Goal: Task Accomplishment & Management: Complete application form

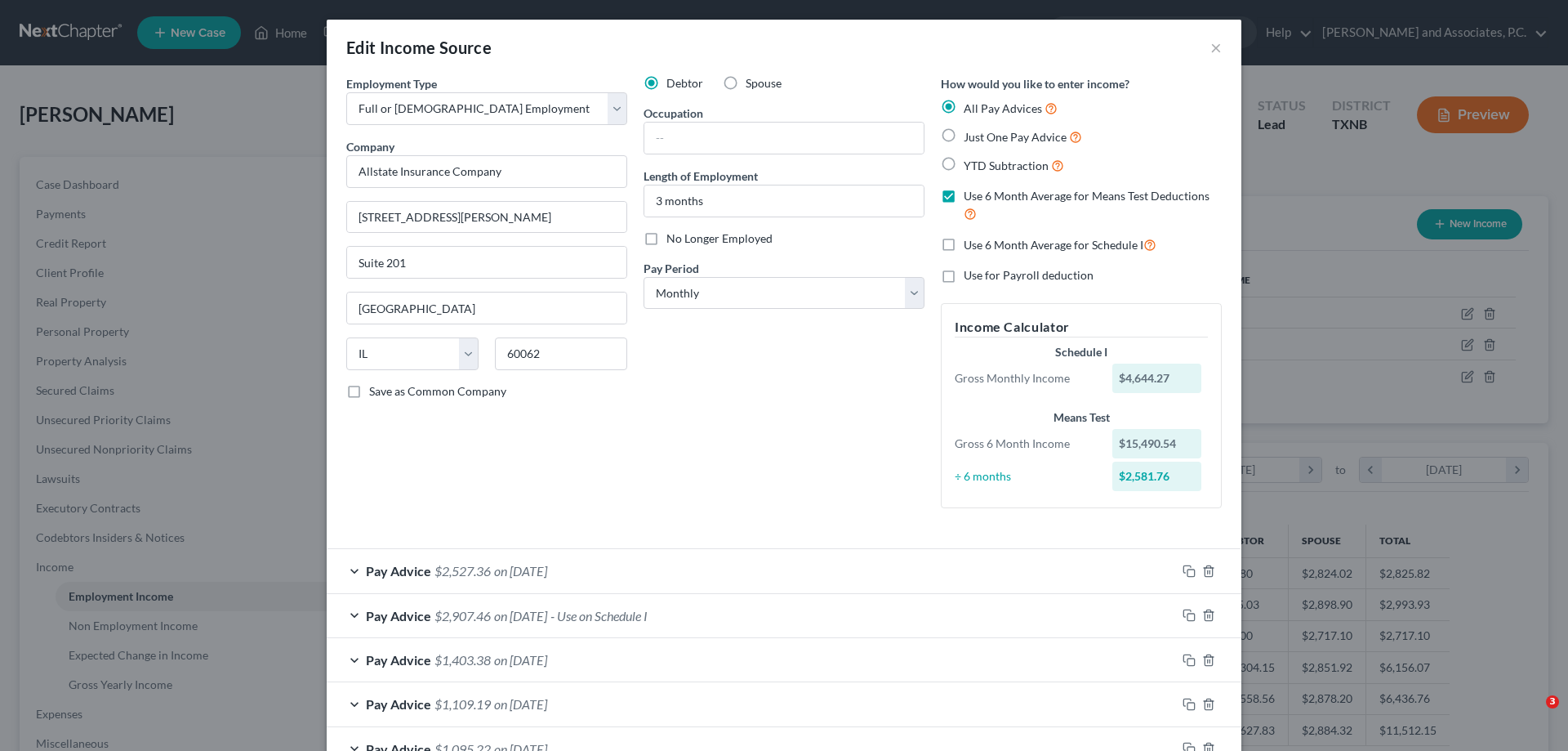
select select "0"
select select "14"
select select "0"
click at [1210, 48] on button "×" at bounding box center [1216, 47] width 12 height 20
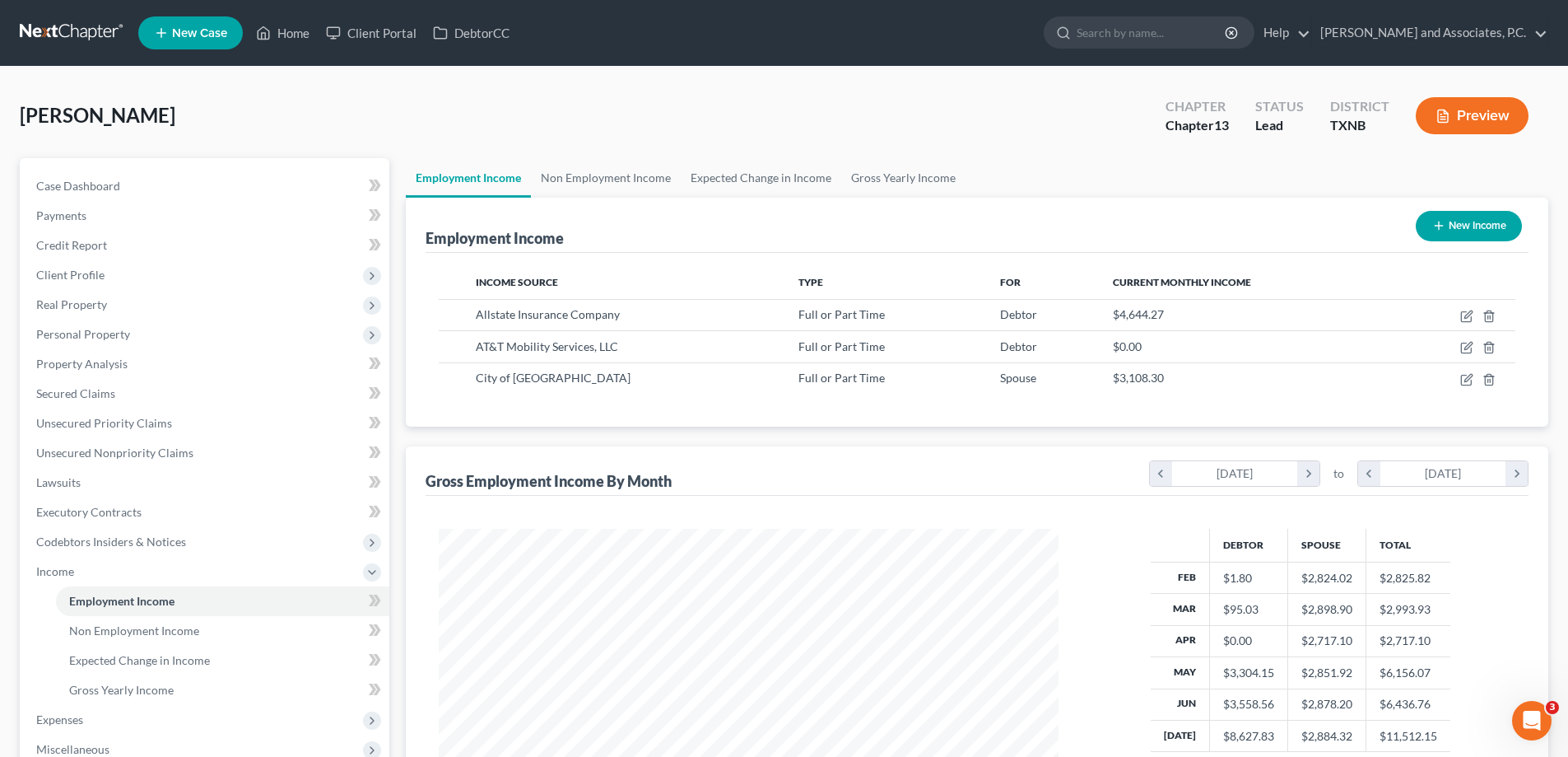
scroll to position [822978, 822303]
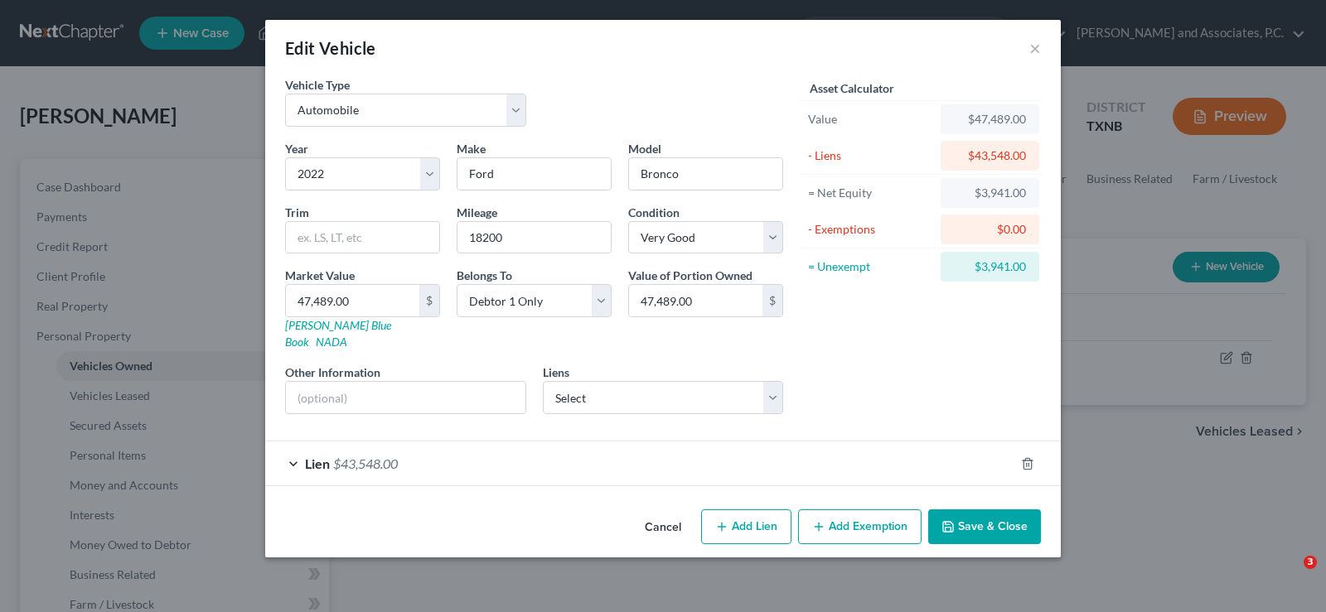
select select "0"
select select "4"
select select "1"
select select "0"
click at [972, 510] on button "Save & Close" at bounding box center [984, 527] width 113 height 35
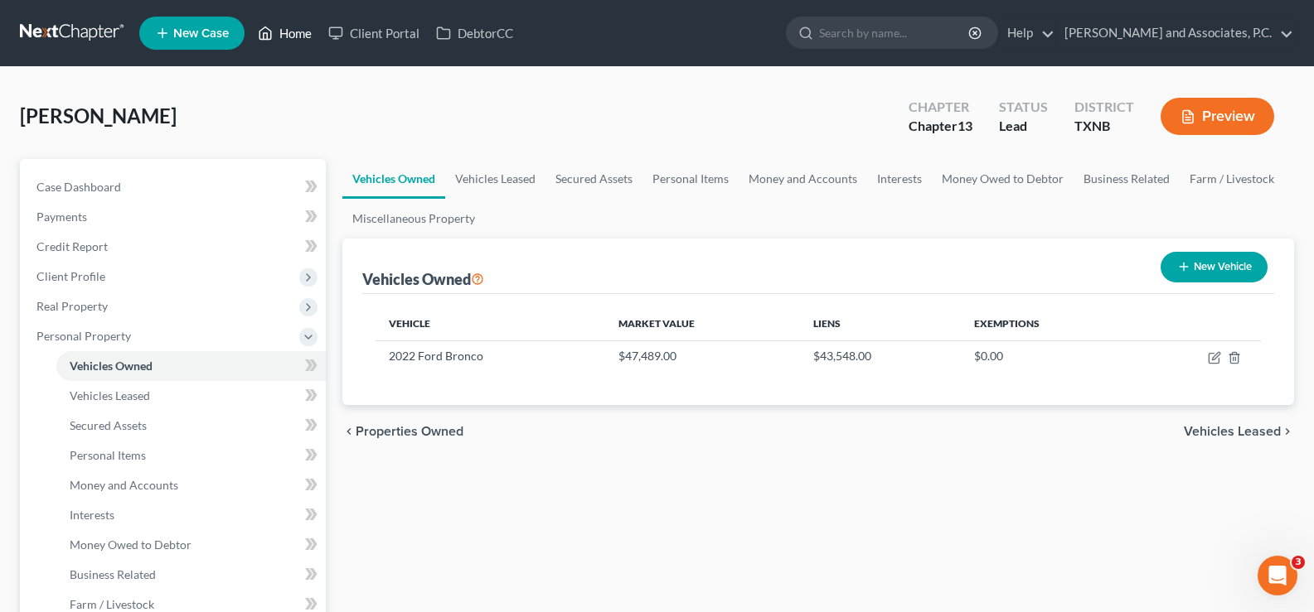
click at [296, 29] on link "Home" at bounding box center [284, 33] width 70 height 30
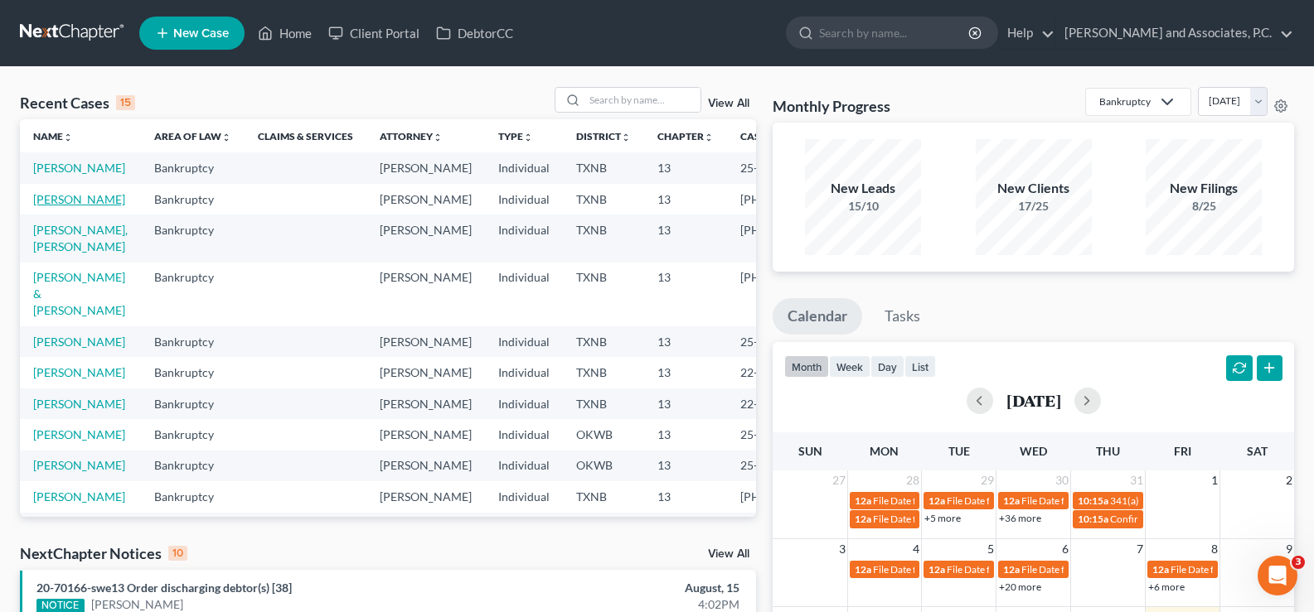
click at [46, 206] on link "[PERSON_NAME]" at bounding box center [79, 199] width 92 height 14
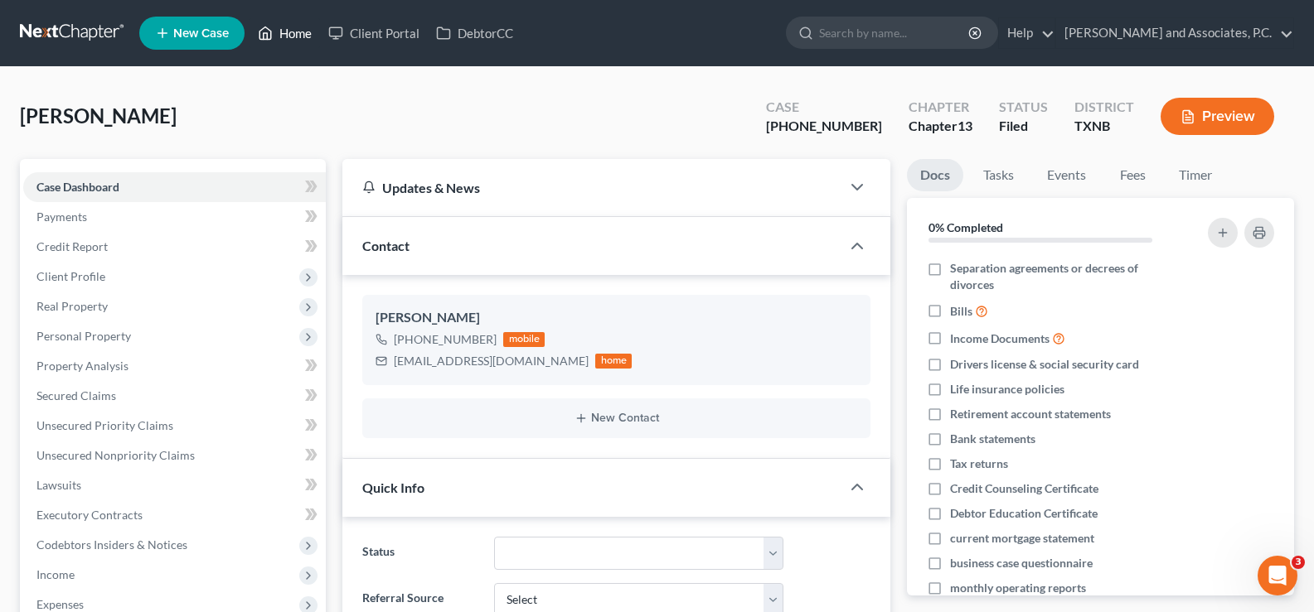
click at [274, 36] on link "Home" at bounding box center [284, 33] width 70 height 30
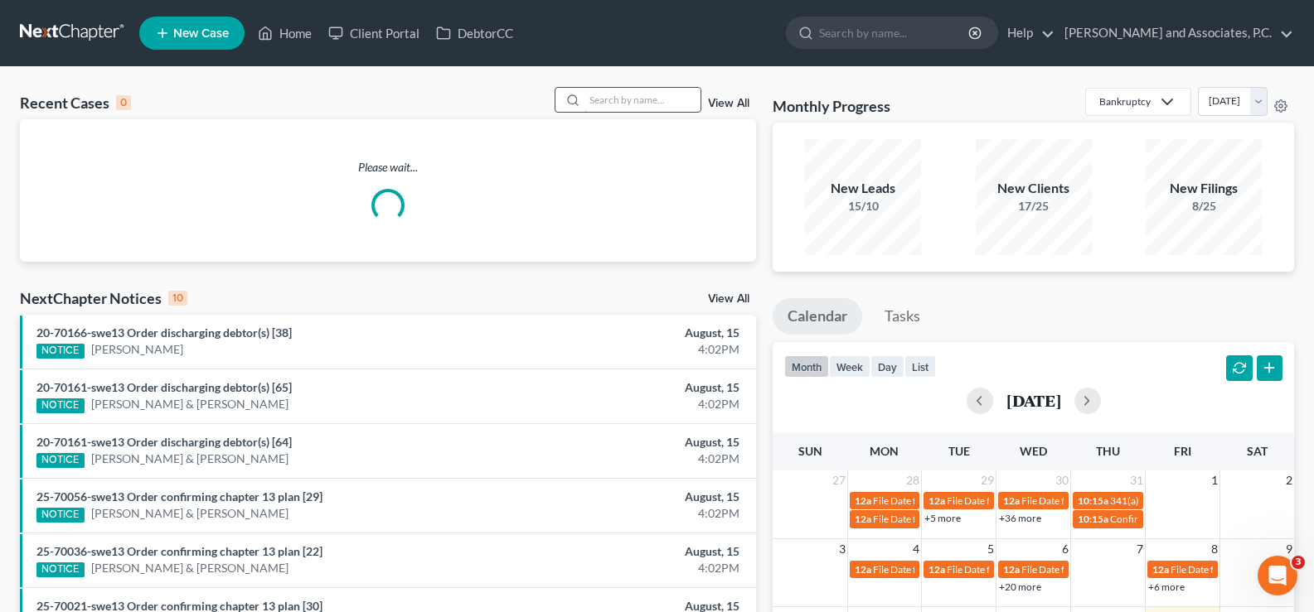
click at [609, 104] on input "search" at bounding box center [642, 100] width 116 height 24
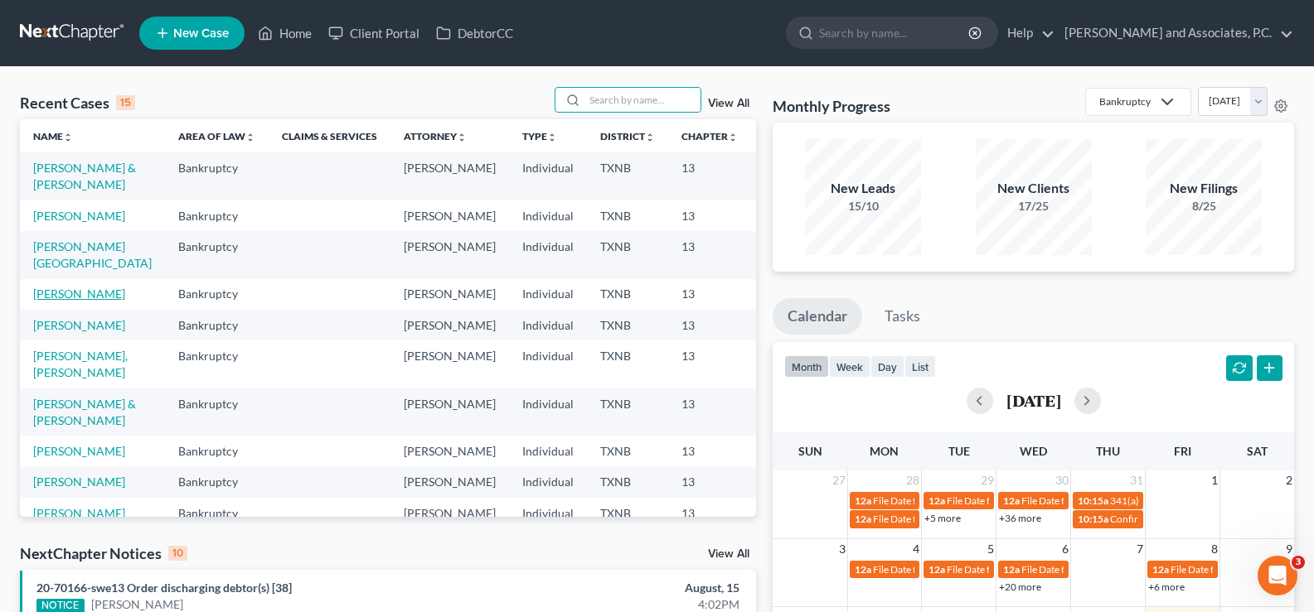
click at [52, 301] on link "[PERSON_NAME]" at bounding box center [79, 294] width 92 height 14
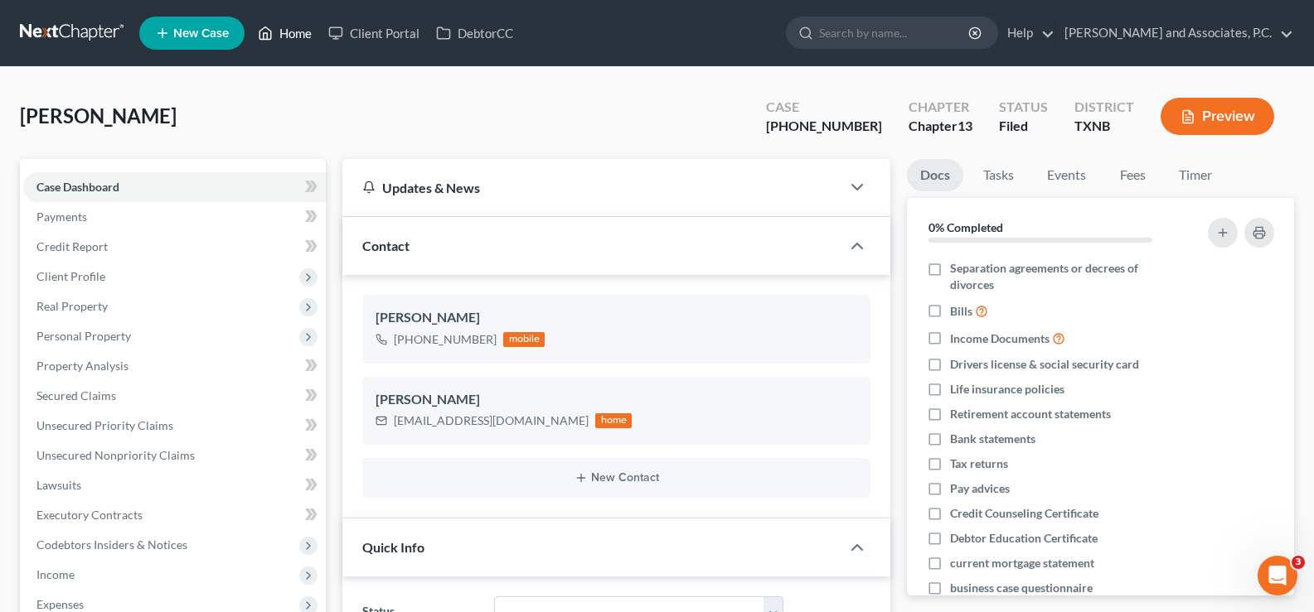
click at [266, 33] on polyline at bounding box center [266, 36] width 4 height 7
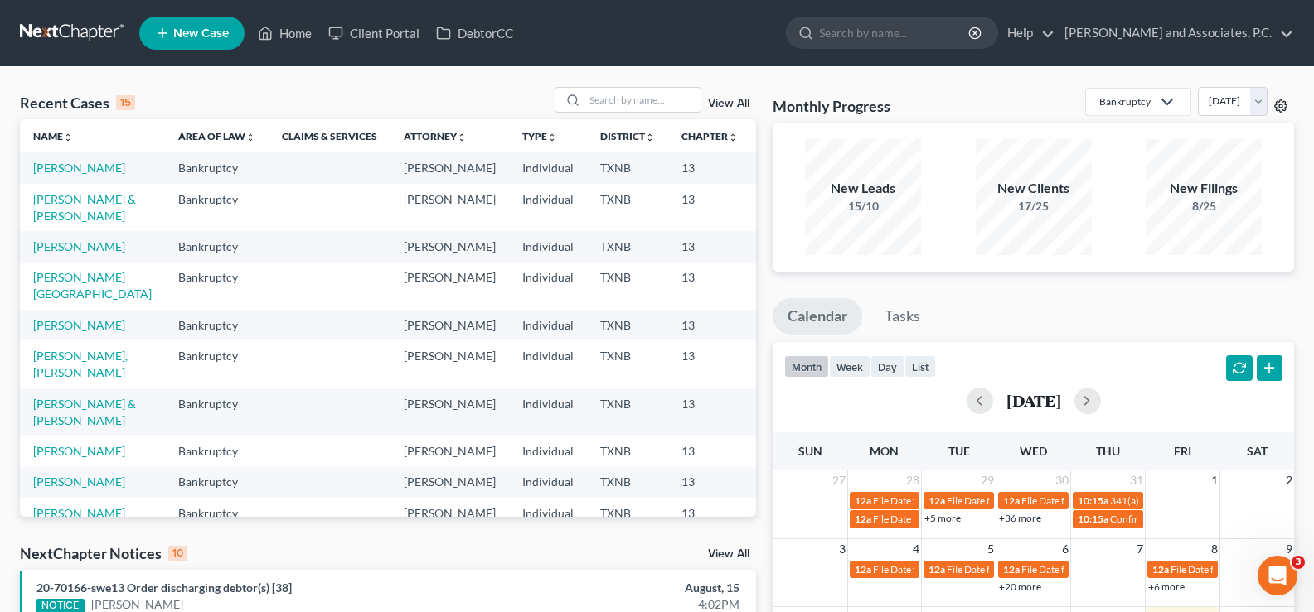
click at [1283, 105] on icon at bounding box center [1280, 105] width 13 height 13
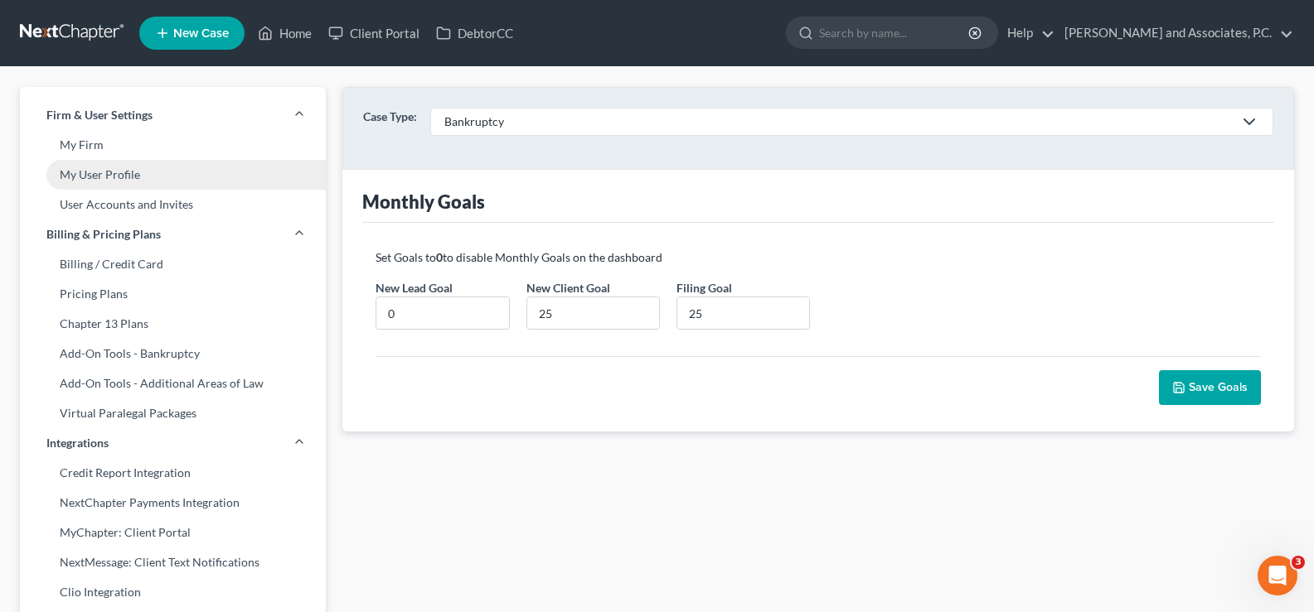
click at [128, 177] on link "My User Profile" at bounding box center [173, 175] width 306 height 30
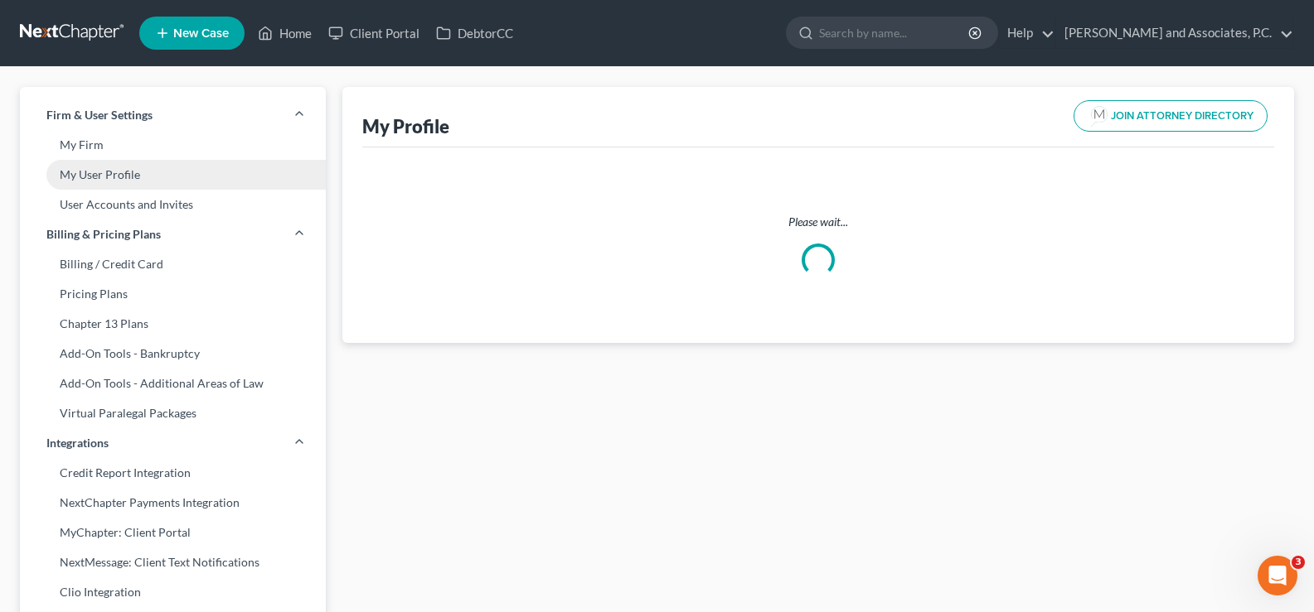
select select "45"
select select "78"
select select "attorney"
select select "0"
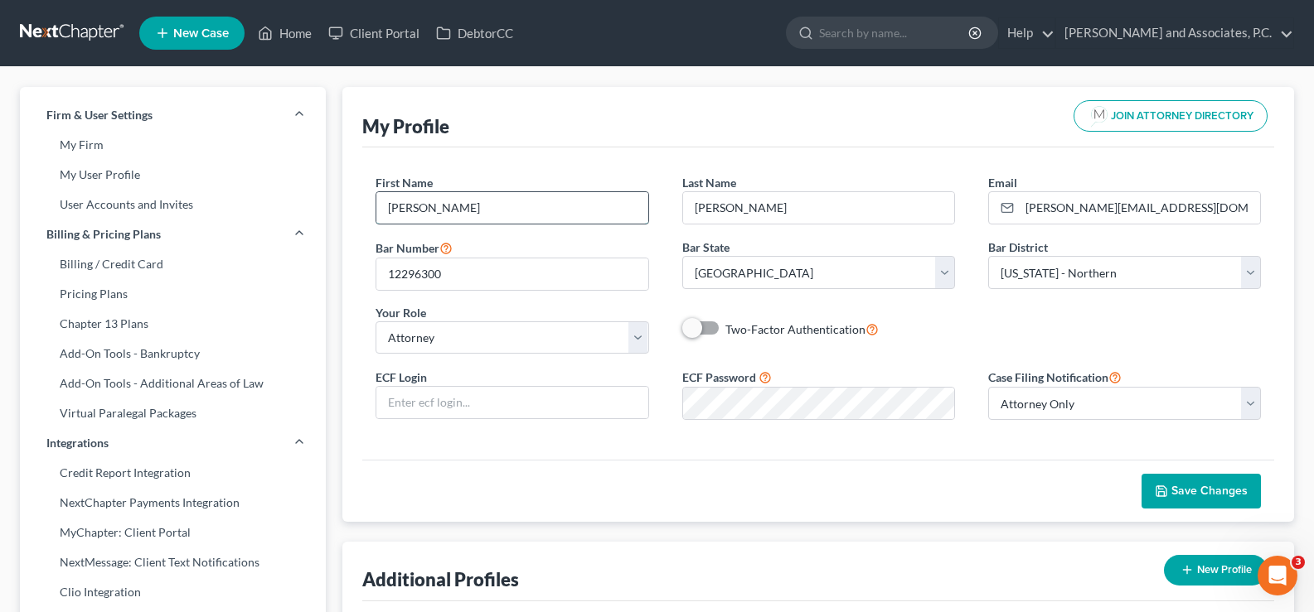
click at [521, 217] on input "[PERSON_NAME]" at bounding box center [511, 207] width 271 height 31
type input "L"
type input "[PERSON_NAME]"
click at [526, 273] on input "12296300" at bounding box center [511, 274] width 271 height 31
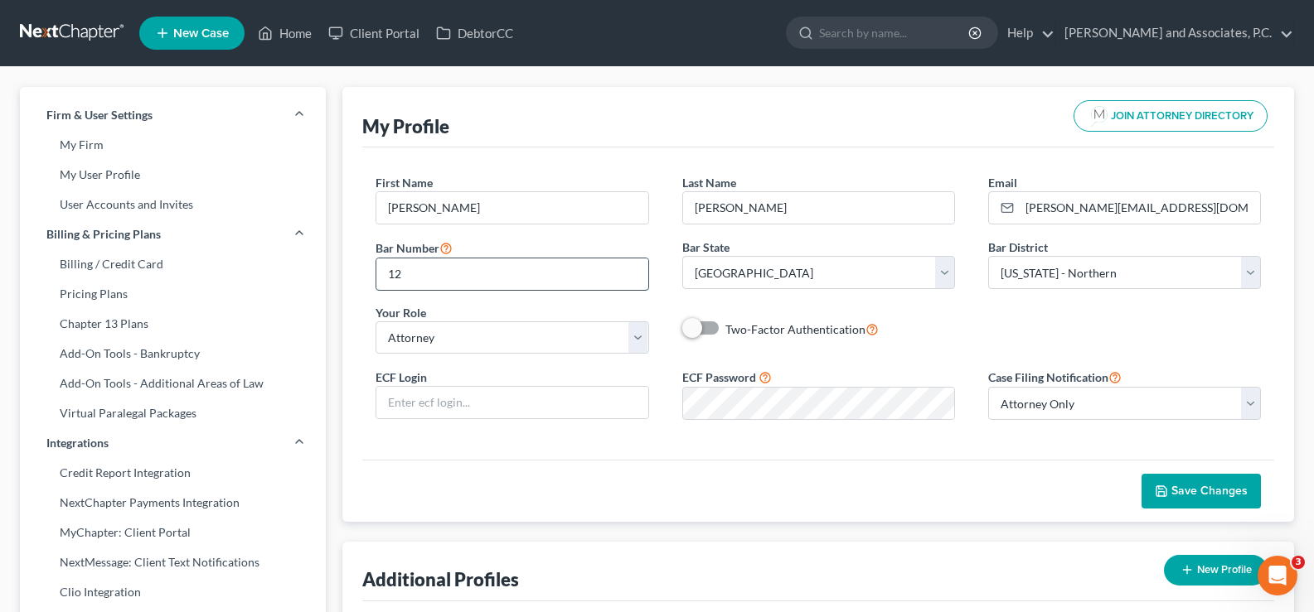
type input "1"
click at [642, 343] on select "Select Attorney Paralegal Assistant" at bounding box center [511, 338] width 273 height 33
click at [375, 322] on select "Select Attorney Paralegal Assistant" at bounding box center [511, 338] width 273 height 33
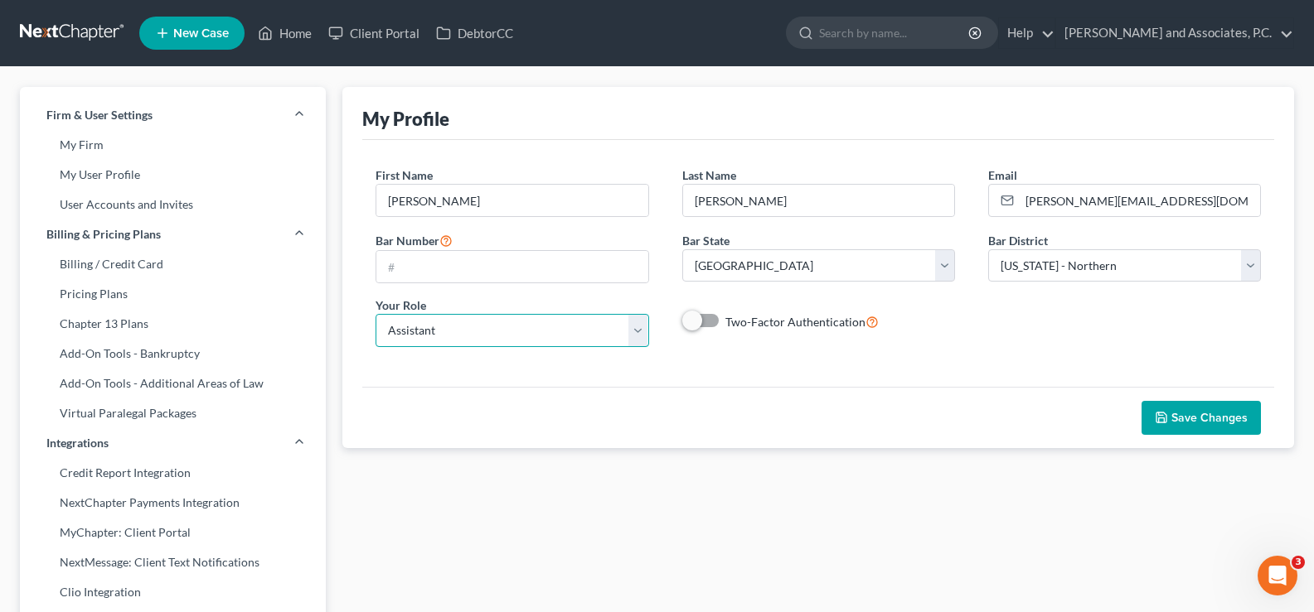
click at [636, 332] on select "Select Attorney Paralegal Assistant" at bounding box center [511, 330] width 273 height 33
select select "paralegal"
click at [375, 314] on select "Select Attorney Paralegal Assistant" at bounding box center [511, 330] width 273 height 33
click at [506, 188] on input "[PERSON_NAME]" at bounding box center [511, 200] width 271 height 31
click at [1221, 420] on span "Save Changes" at bounding box center [1209, 418] width 76 height 14
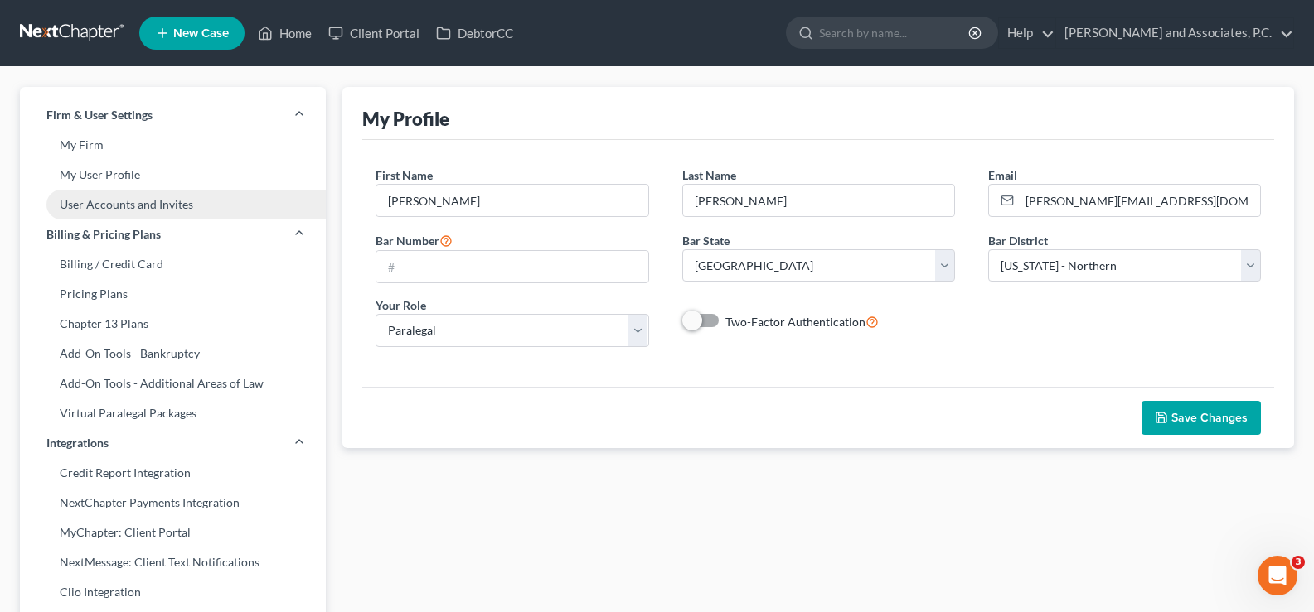
click at [159, 202] on link "User Accounts and Invites" at bounding box center [173, 205] width 306 height 30
select select "0"
select select "1"
select select "2"
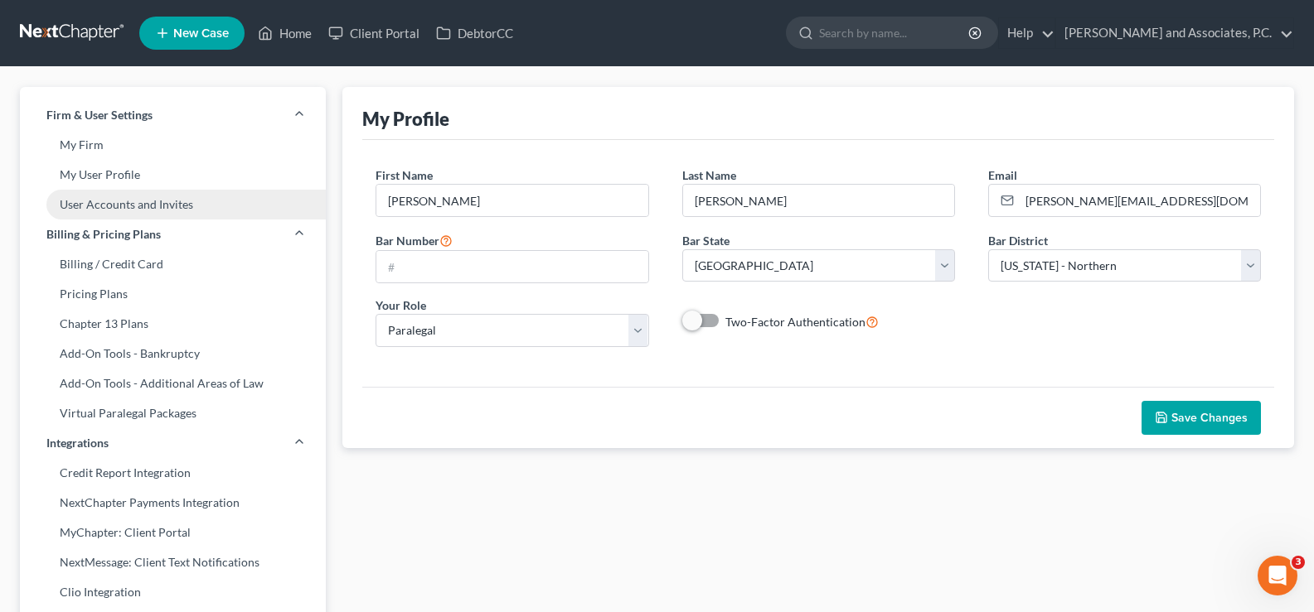
select select "1"
select select "2"
select select "1"
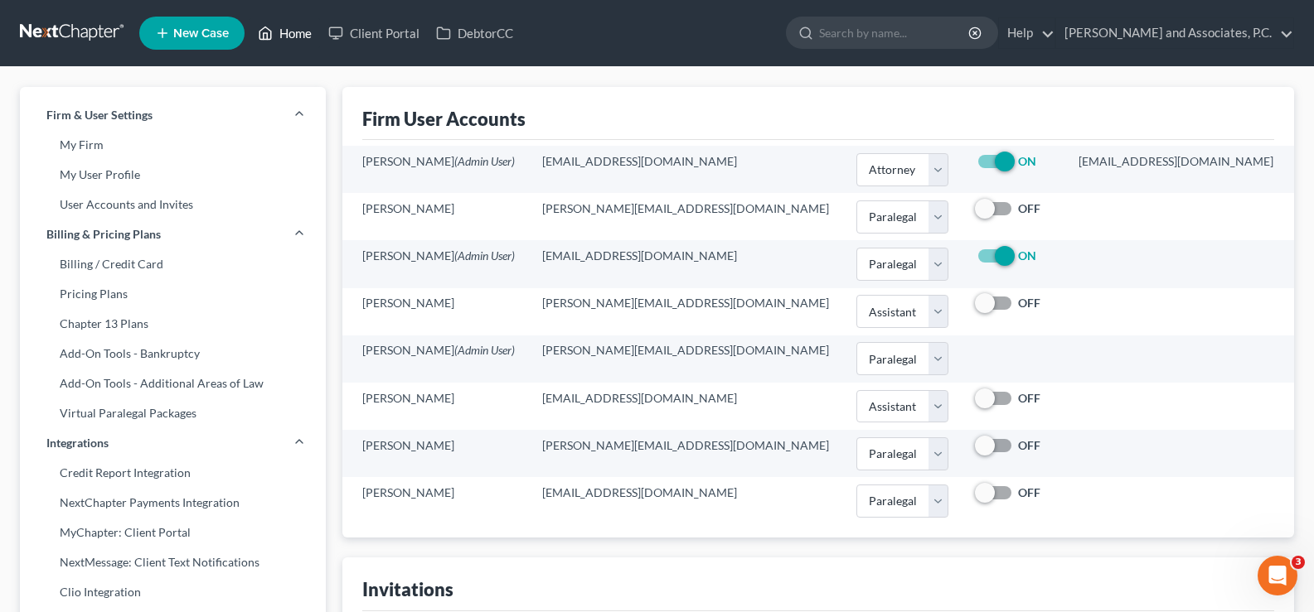
click at [299, 28] on link "Home" at bounding box center [284, 33] width 70 height 30
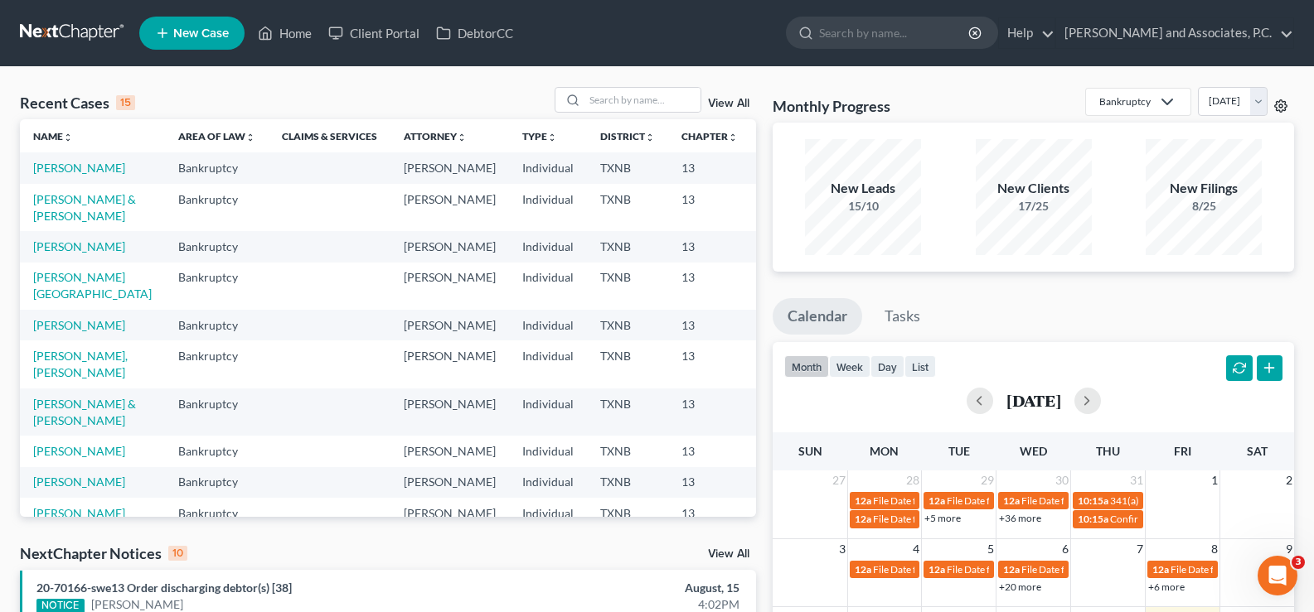
click at [1280, 105] on icon at bounding box center [1280, 105] width 13 height 13
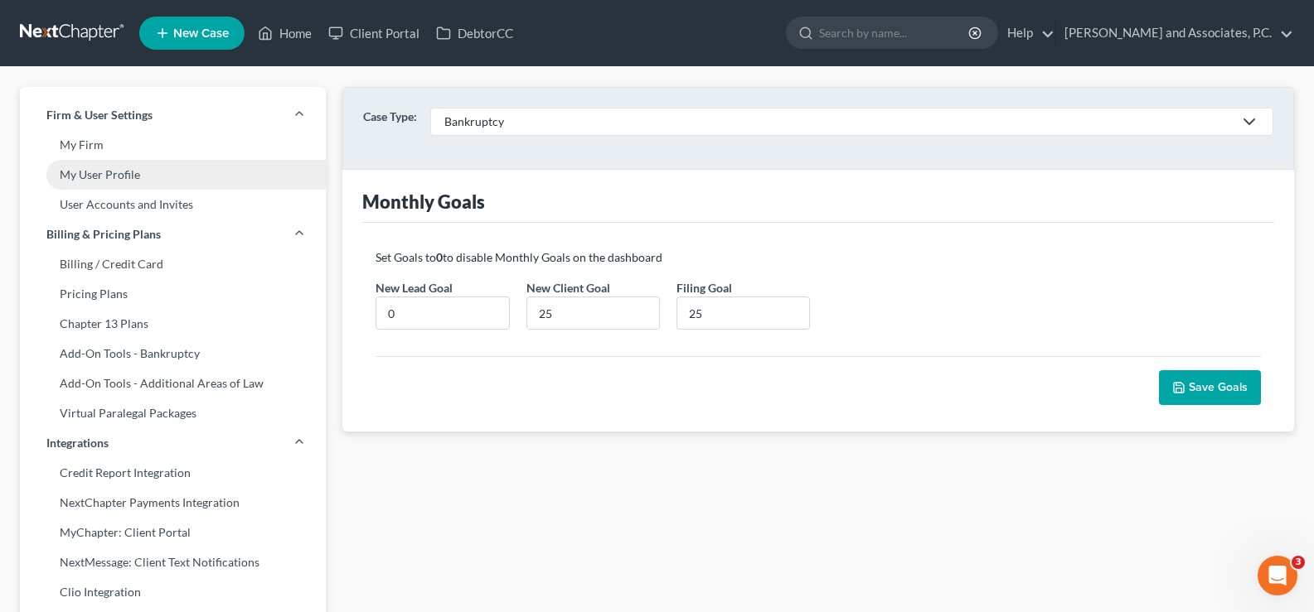
click at [109, 173] on link "My User Profile" at bounding box center [173, 175] width 306 height 30
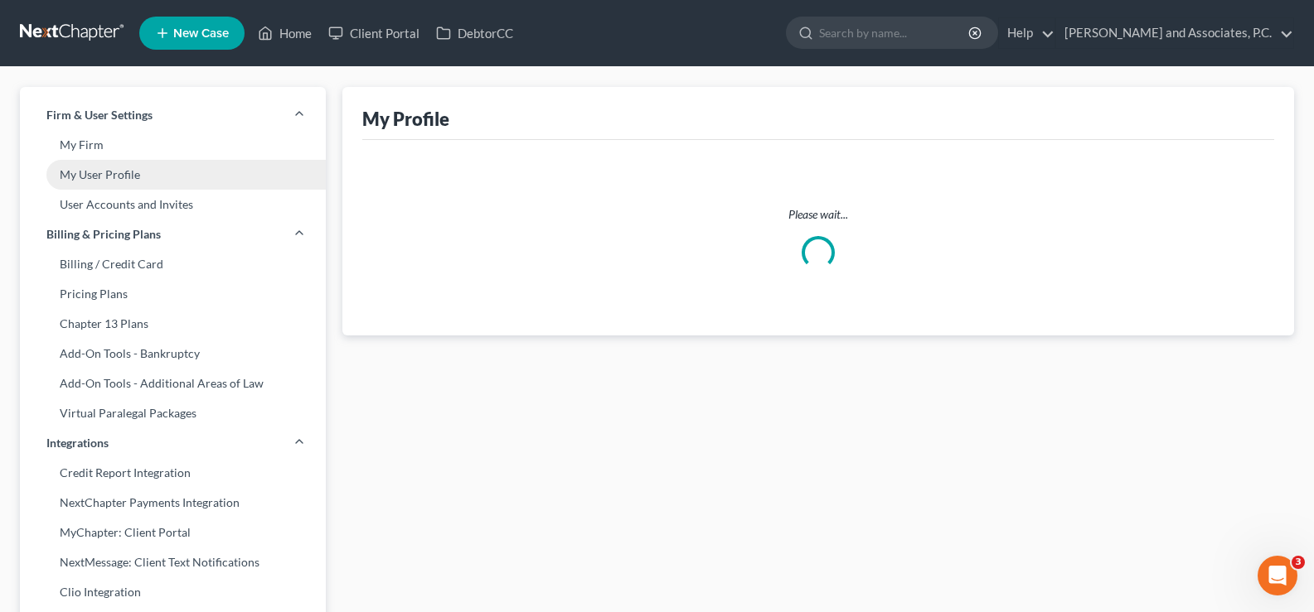
select select "45"
select select "78"
select select "paralegal"
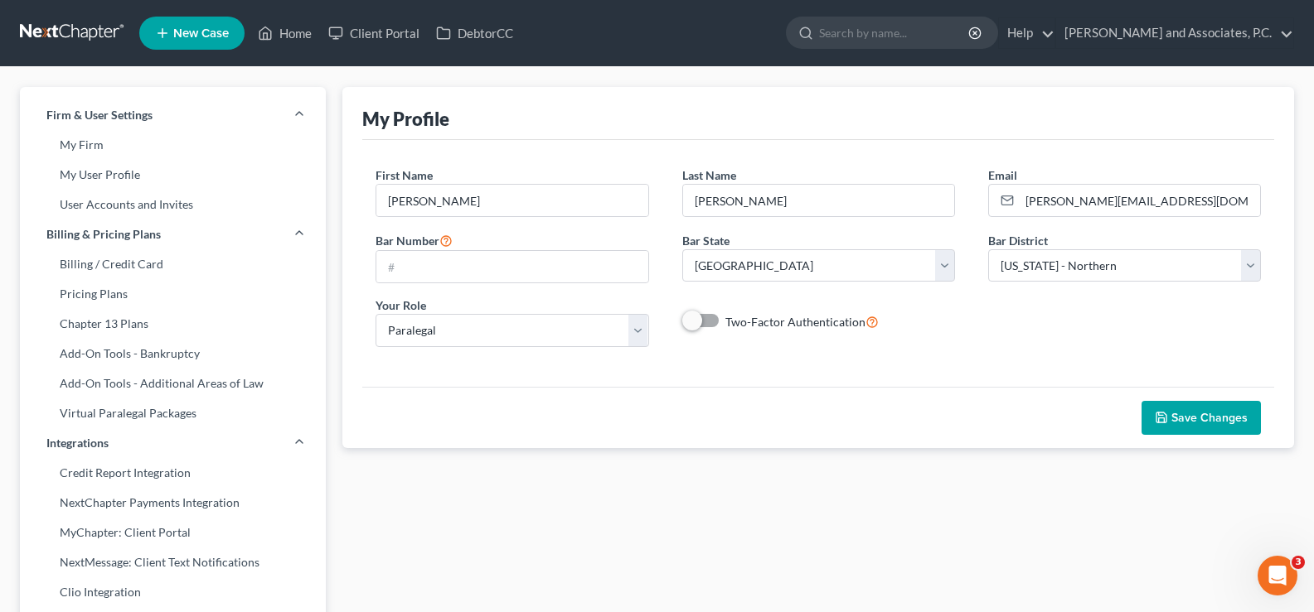
click at [1164, 419] on polyline "button" at bounding box center [1162, 421] width 6 height 4
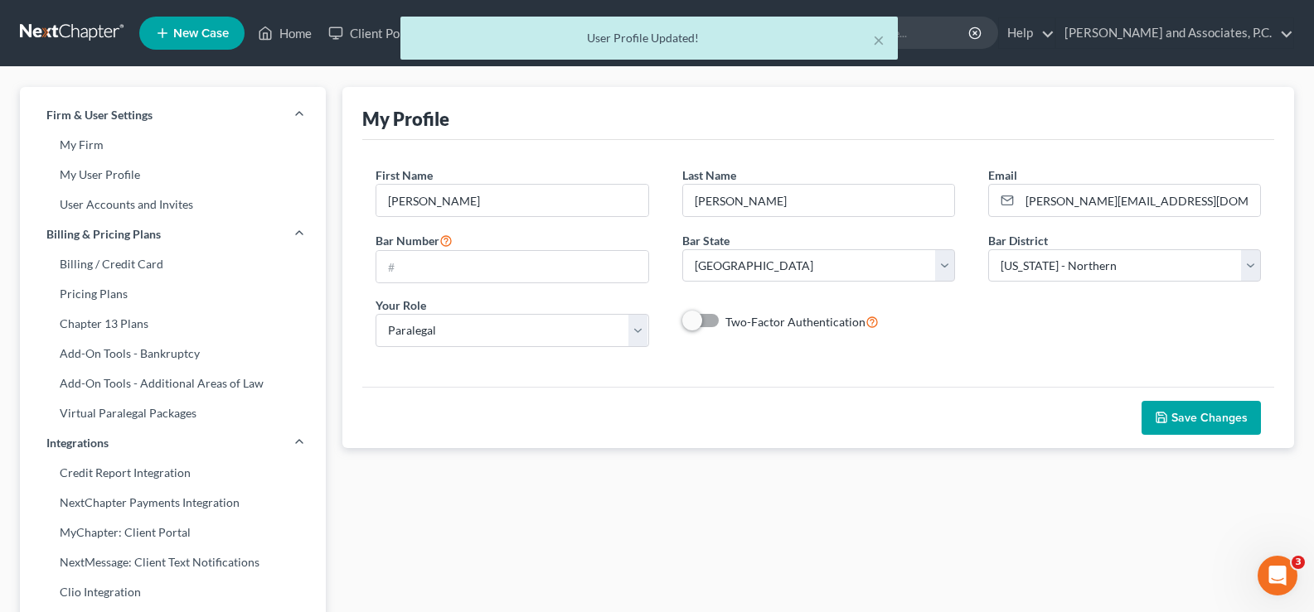
click at [287, 37] on div "× User Profile Updated!" at bounding box center [649, 42] width 1314 height 51
click at [296, 31] on div "× User Profile Updated!" at bounding box center [649, 42] width 1314 height 51
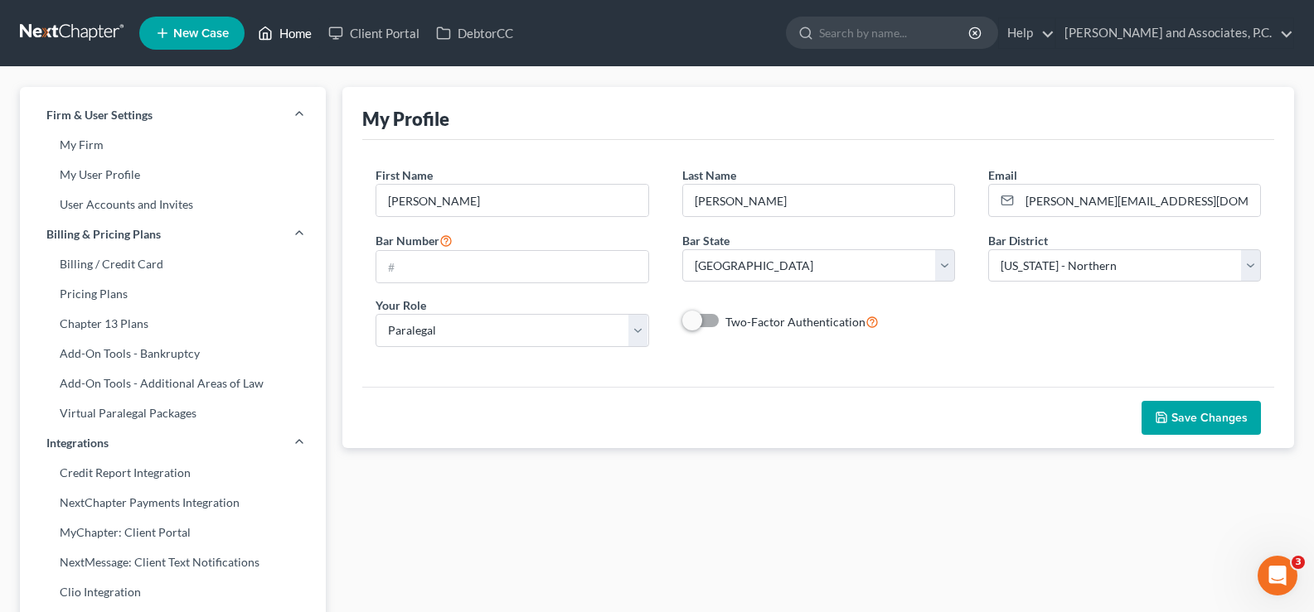
click at [296, 31] on link "Home" at bounding box center [284, 33] width 70 height 30
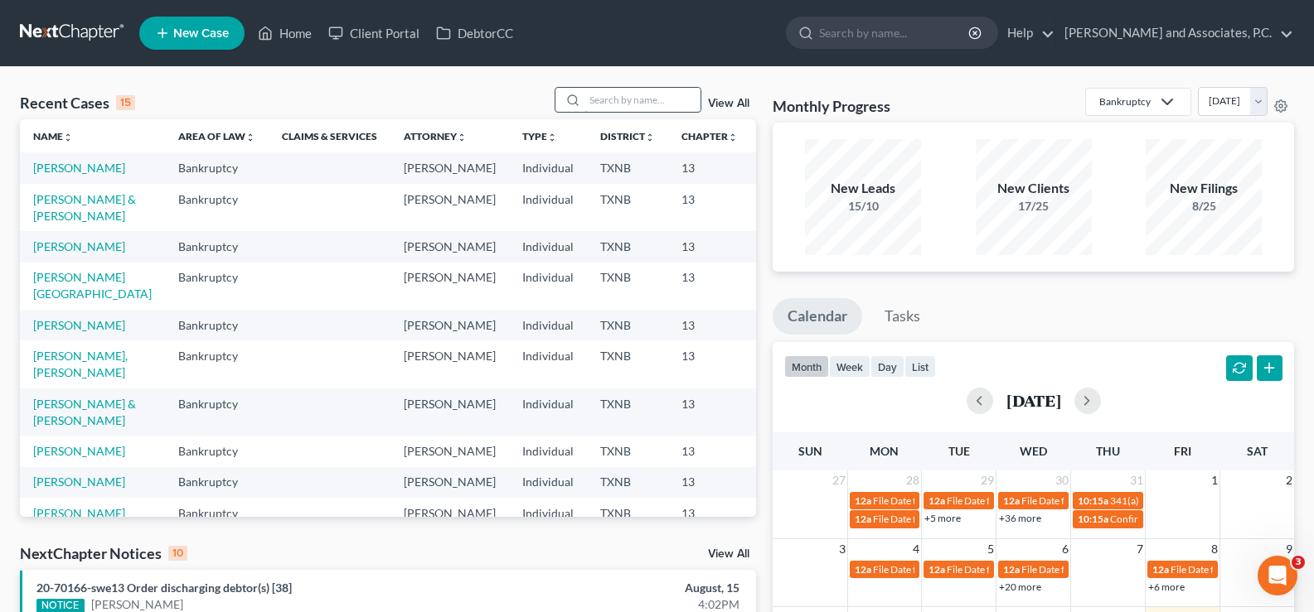
click at [605, 100] on input "search" at bounding box center [642, 100] width 116 height 24
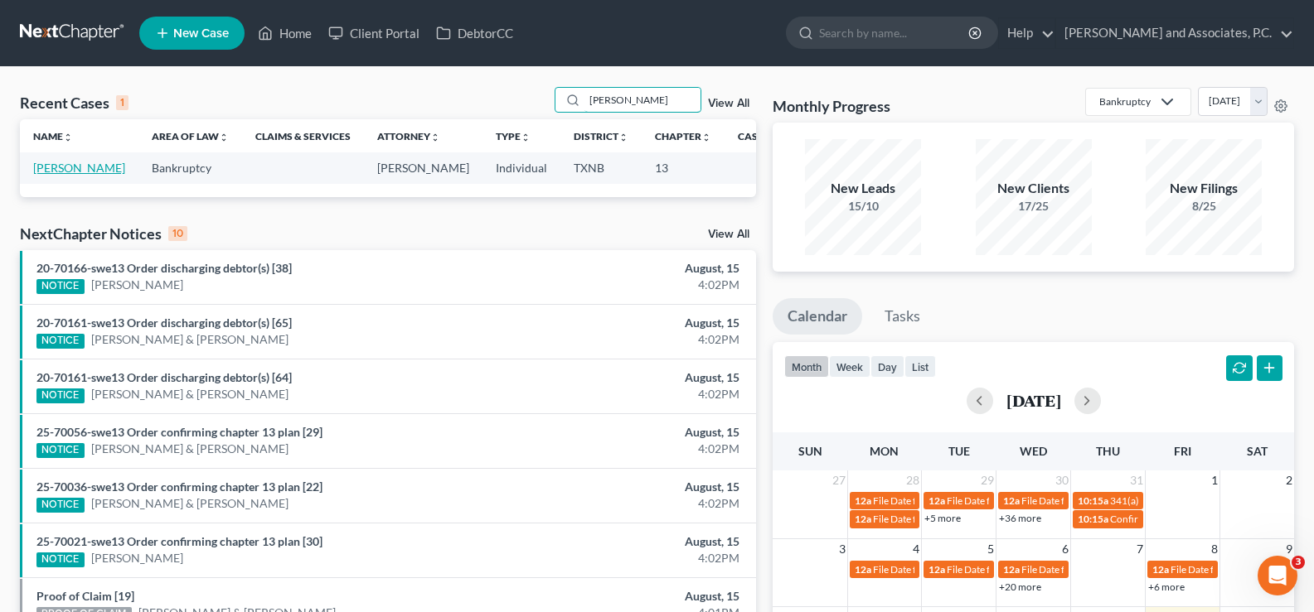
type input "[PERSON_NAME]"
click at [38, 169] on link "[PERSON_NAME]" at bounding box center [79, 168] width 92 height 14
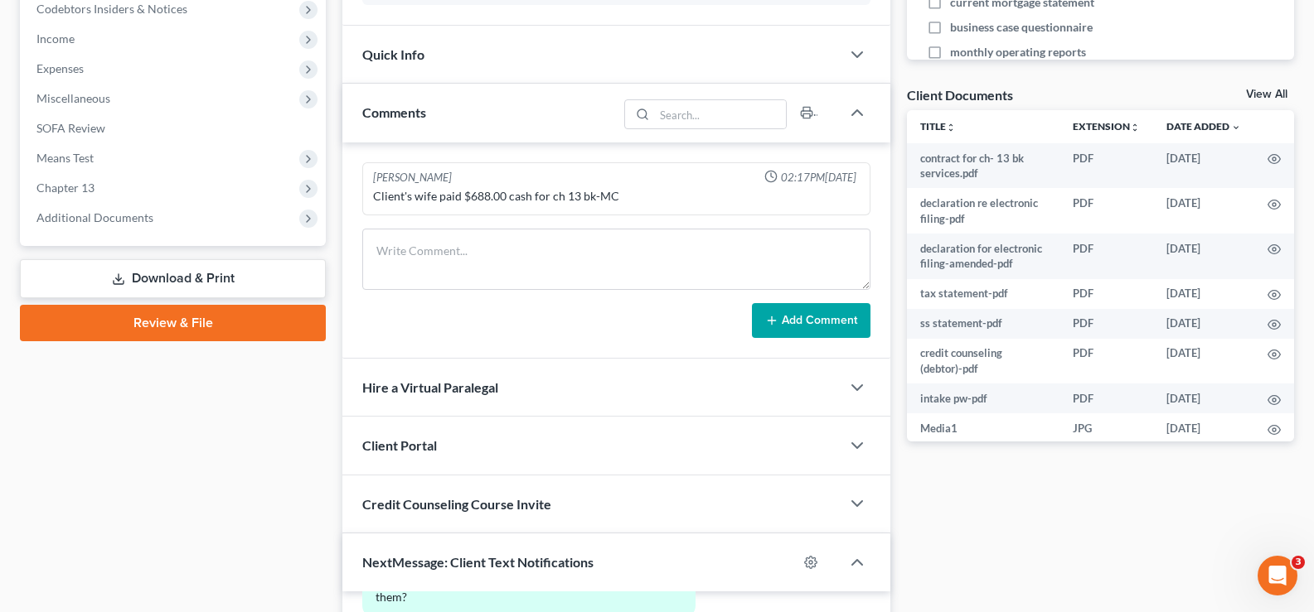
scroll to position [331, 0]
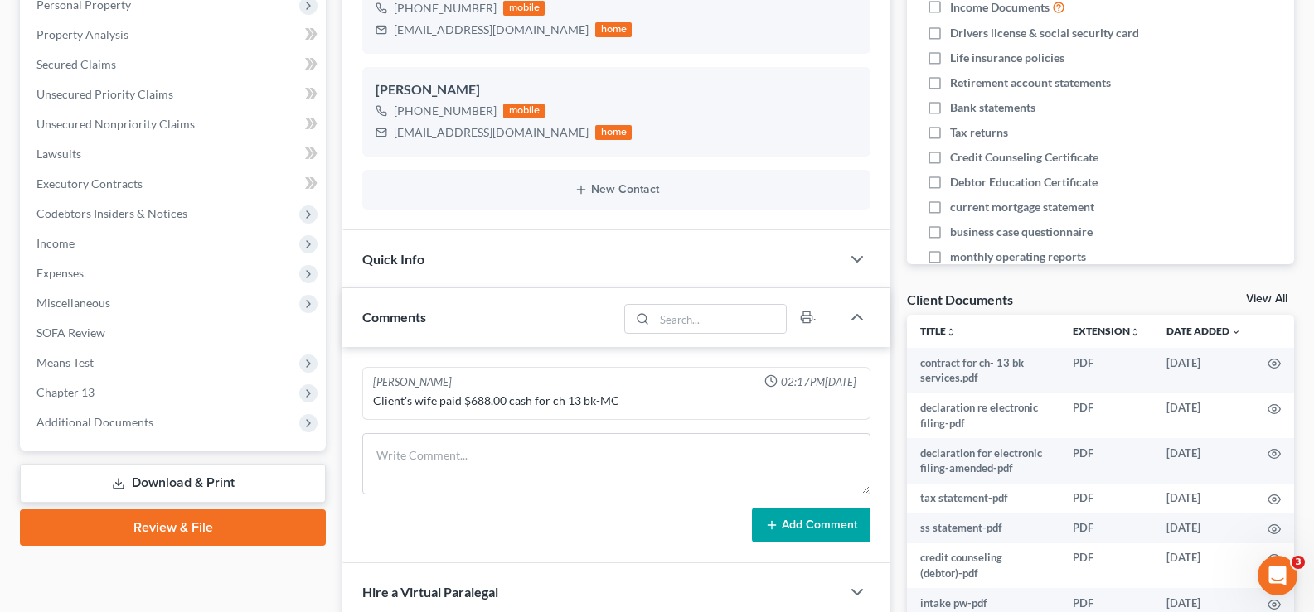
click at [1268, 298] on link "View All" at bounding box center [1266, 299] width 41 height 12
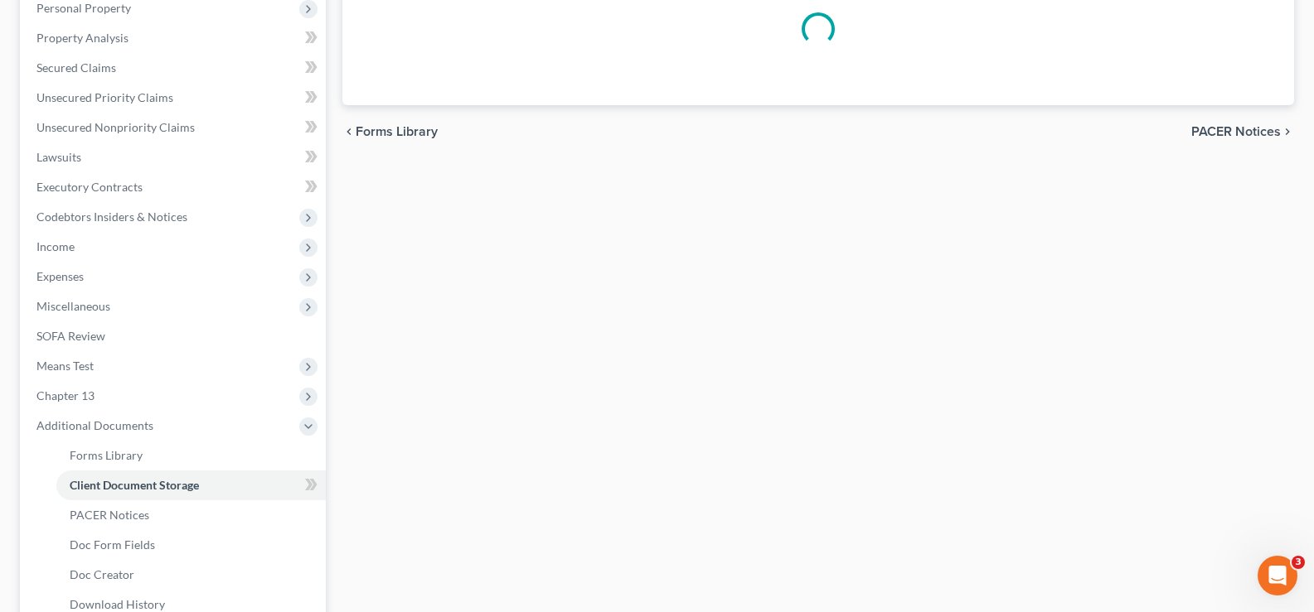
scroll to position [313, 0]
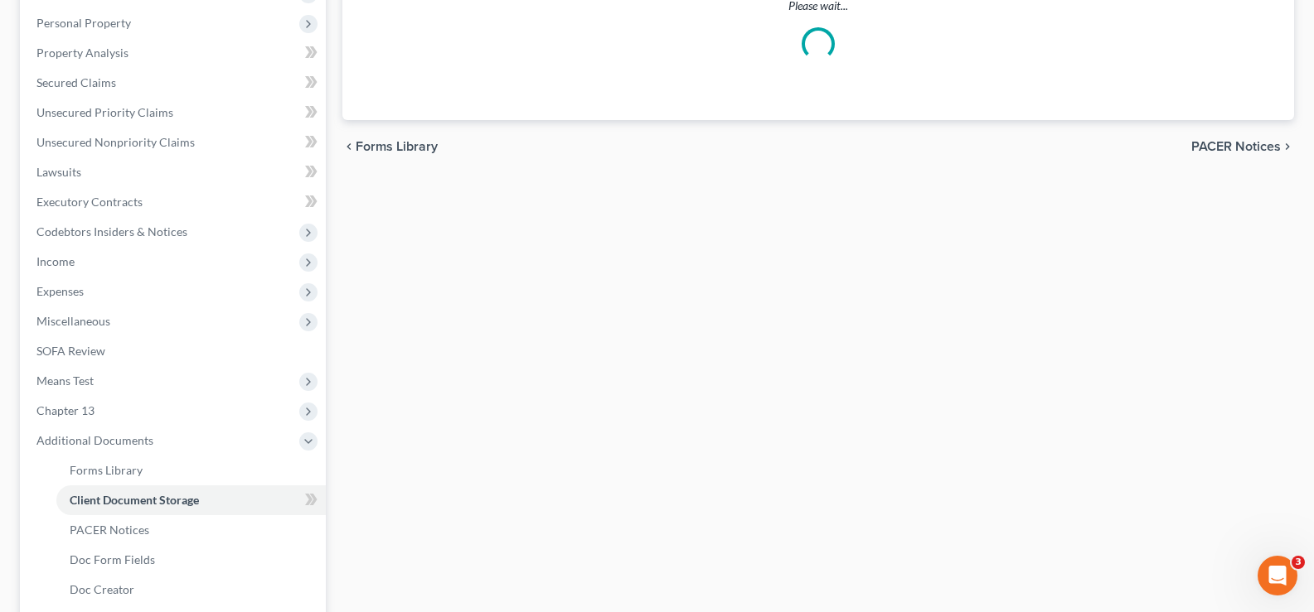
select select "6"
select select "19"
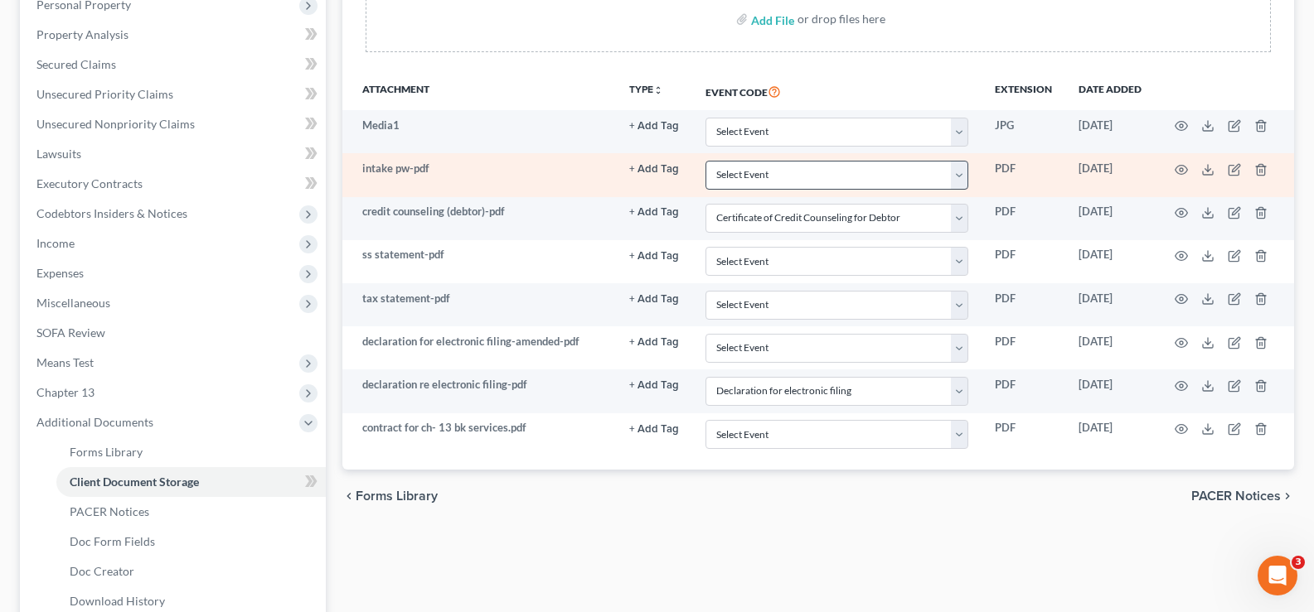
scroll to position [166, 0]
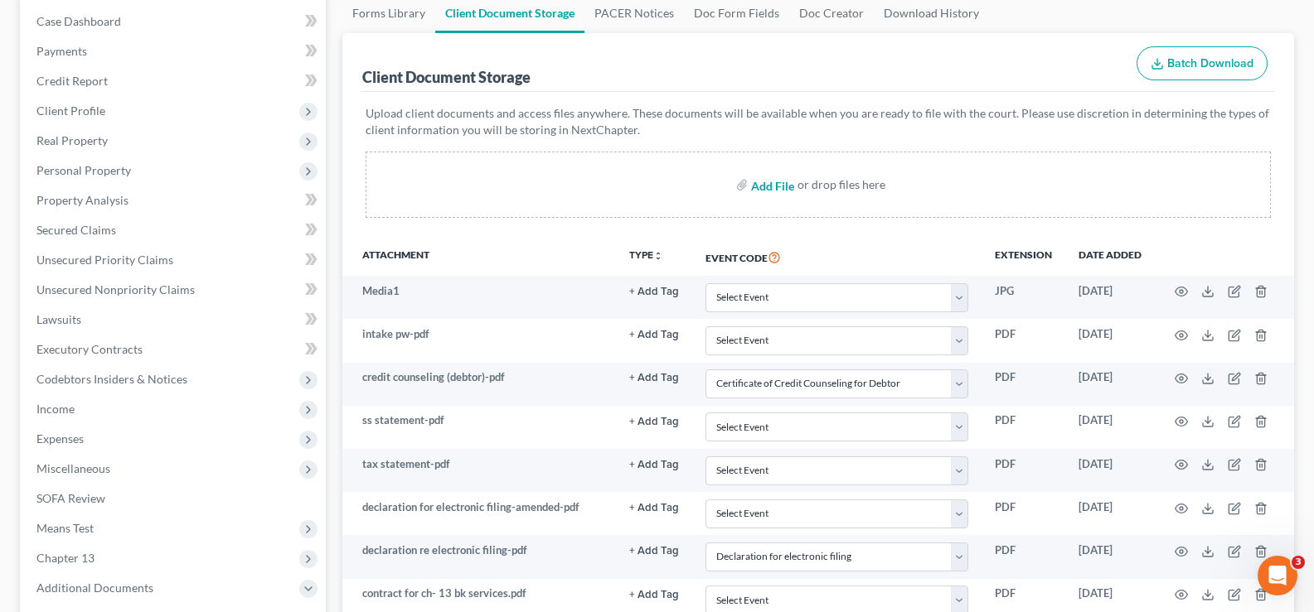
drag, startPoint x: 767, startPoint y: 189, endPoint x: 520, endPoint y: 213, distance: 248.1
click at [767, 188] on input "file" at bounding box center [771, 185] width 40 height 30
type input "C:\fakepath\employee income records (debtor).pdf"
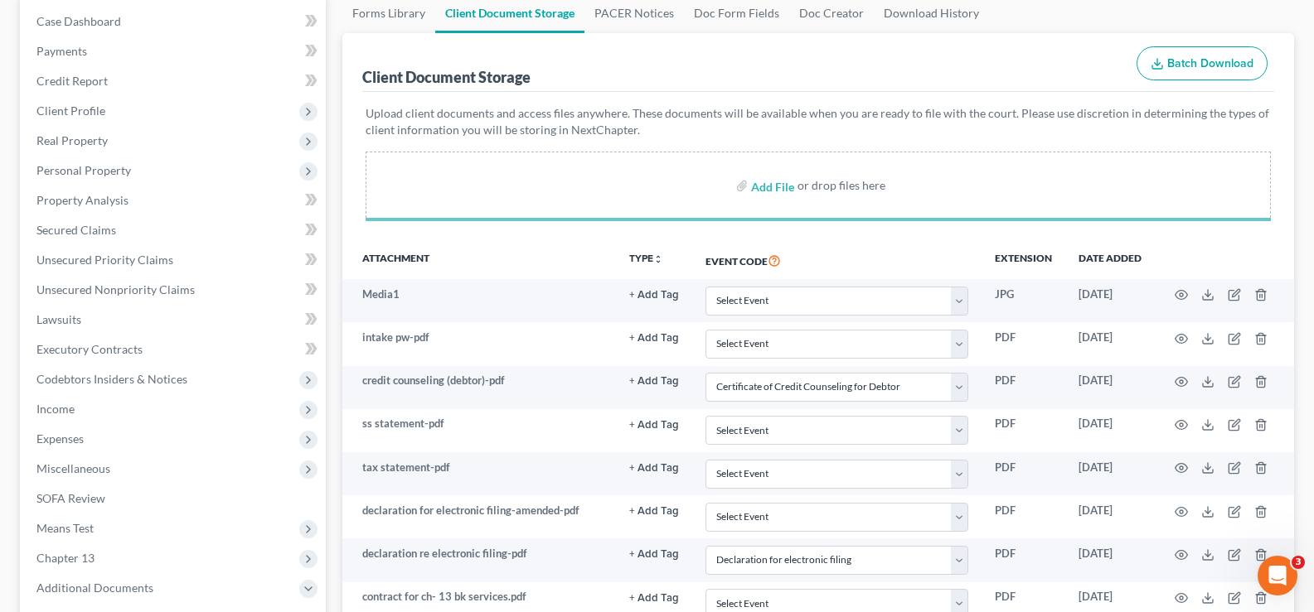
select select "6"
select select "19"
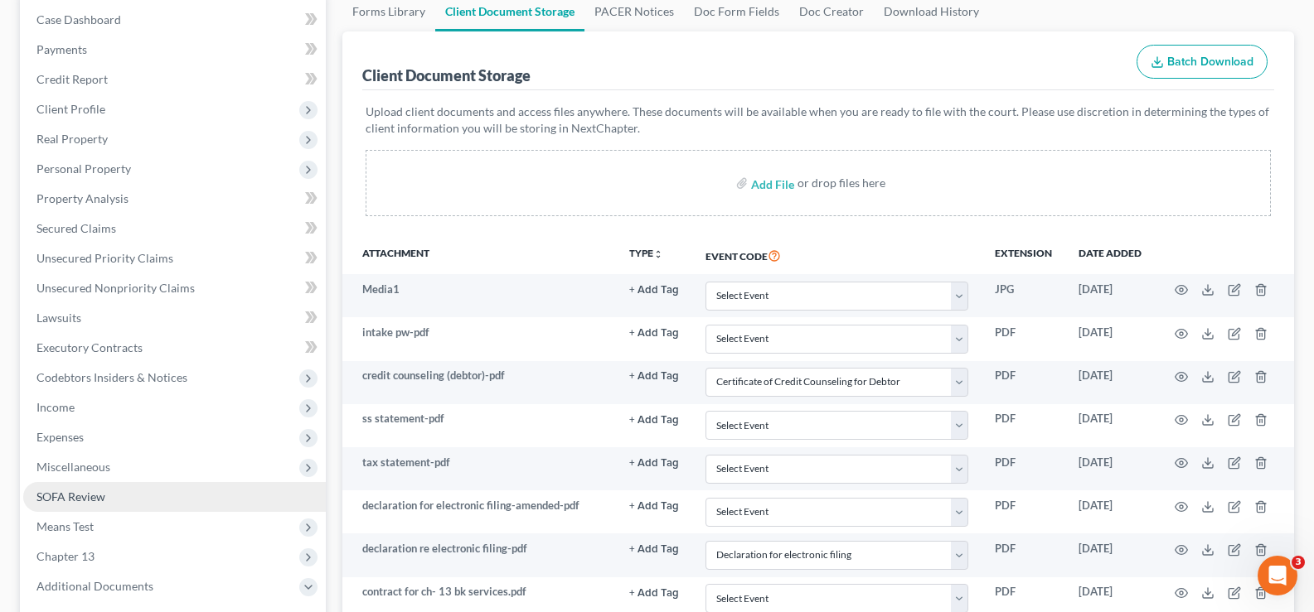
scroll to position [331, 0]
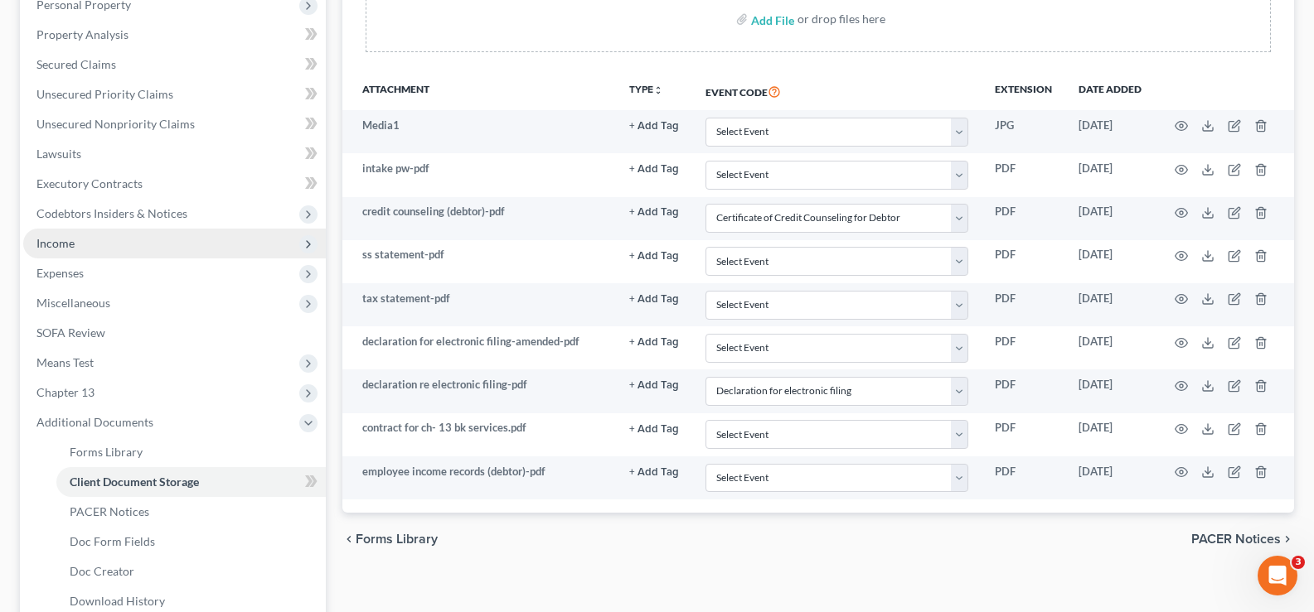
click at [64, 242] on span "Income" at bounding box center [55, 243] width 38 height 14
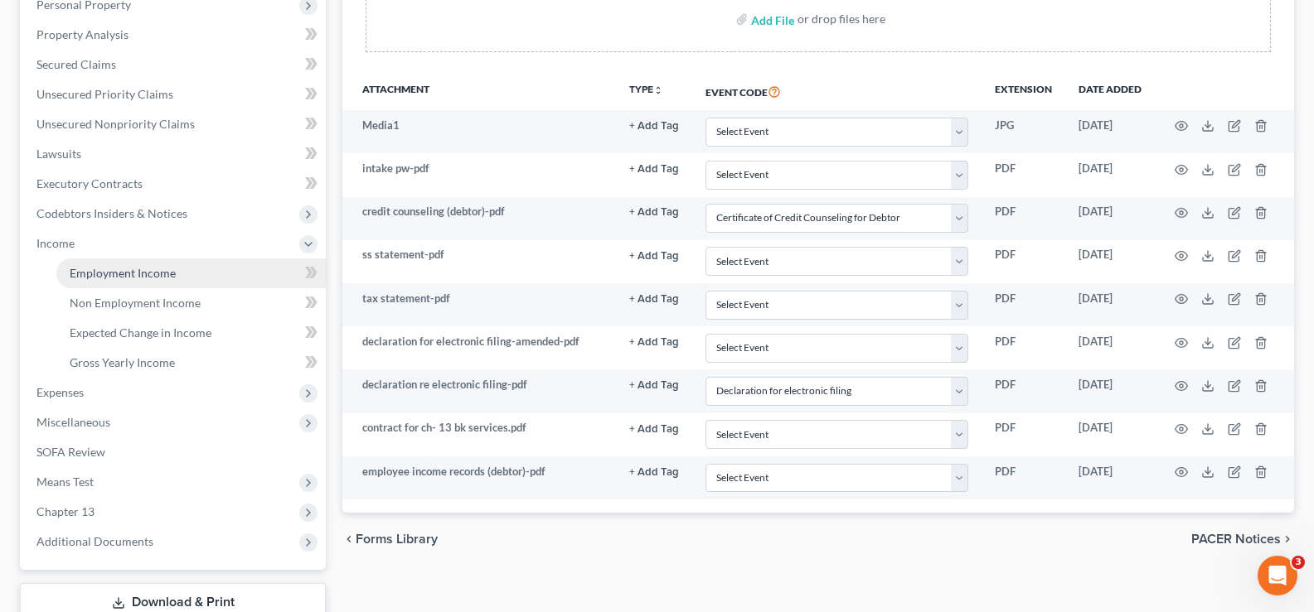
click at [119, 269] on span "Employment Income" at bounding box center [123, 273] width 106 height 14
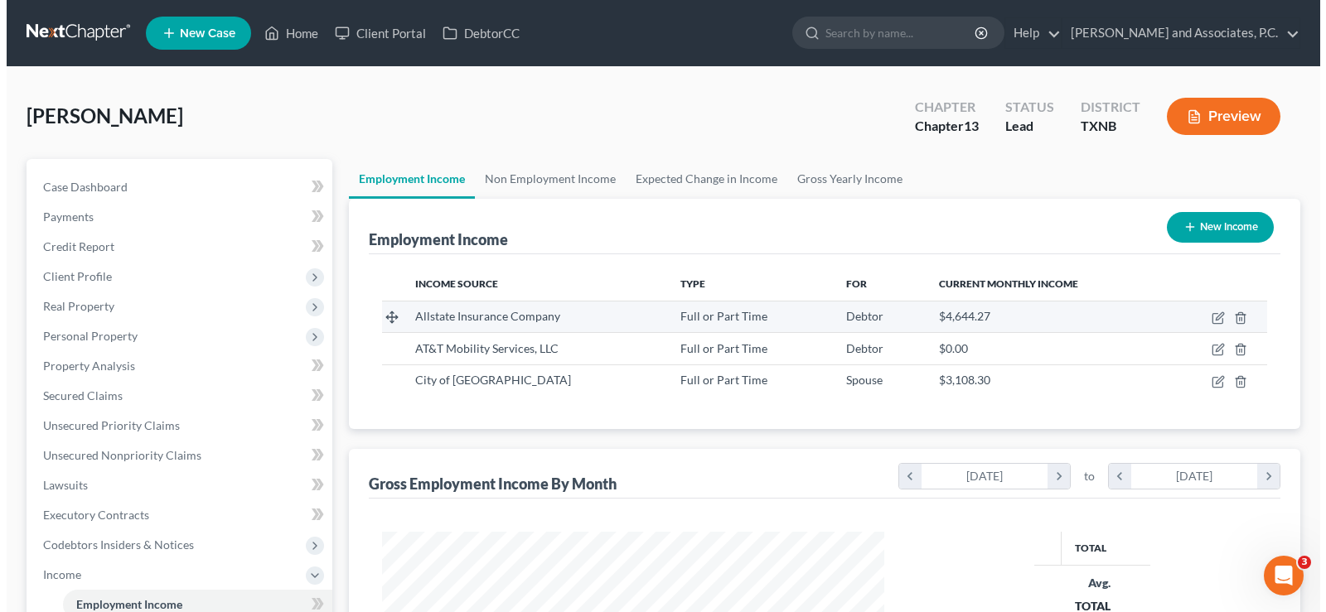
scroll to position [298, 535]
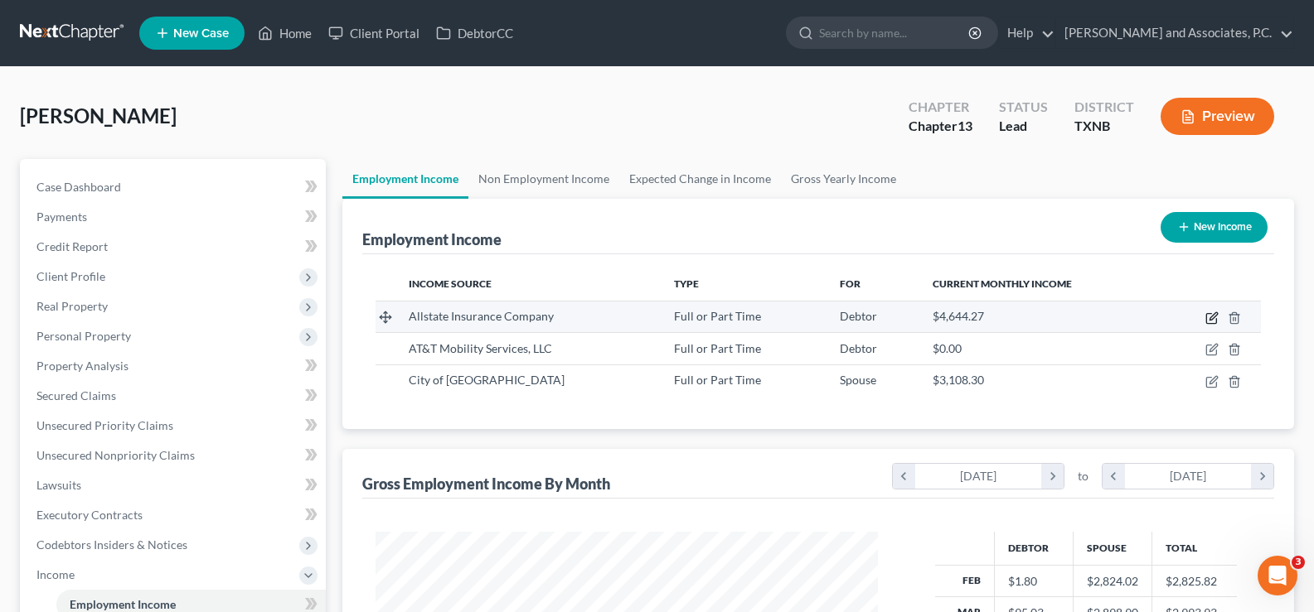
click at [1215, 323] on icon "button" at bounding box center [1211, 319] width 10 height 10
select select "0"
select select "14"
select select "0"
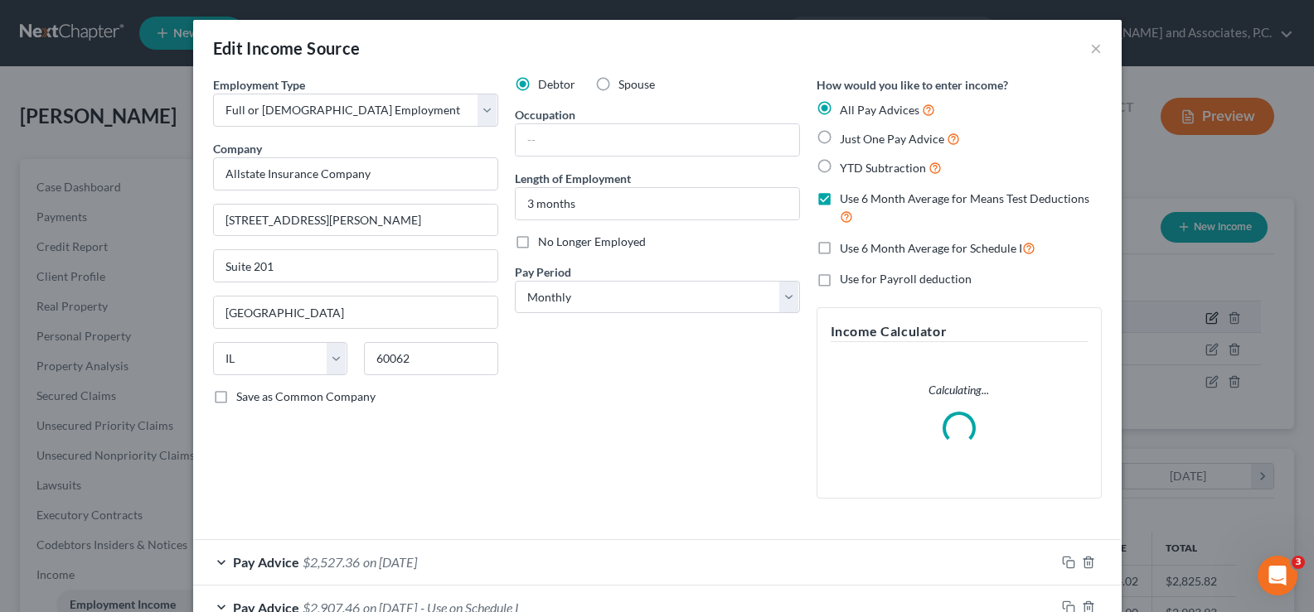
scroll to position [298, 541]
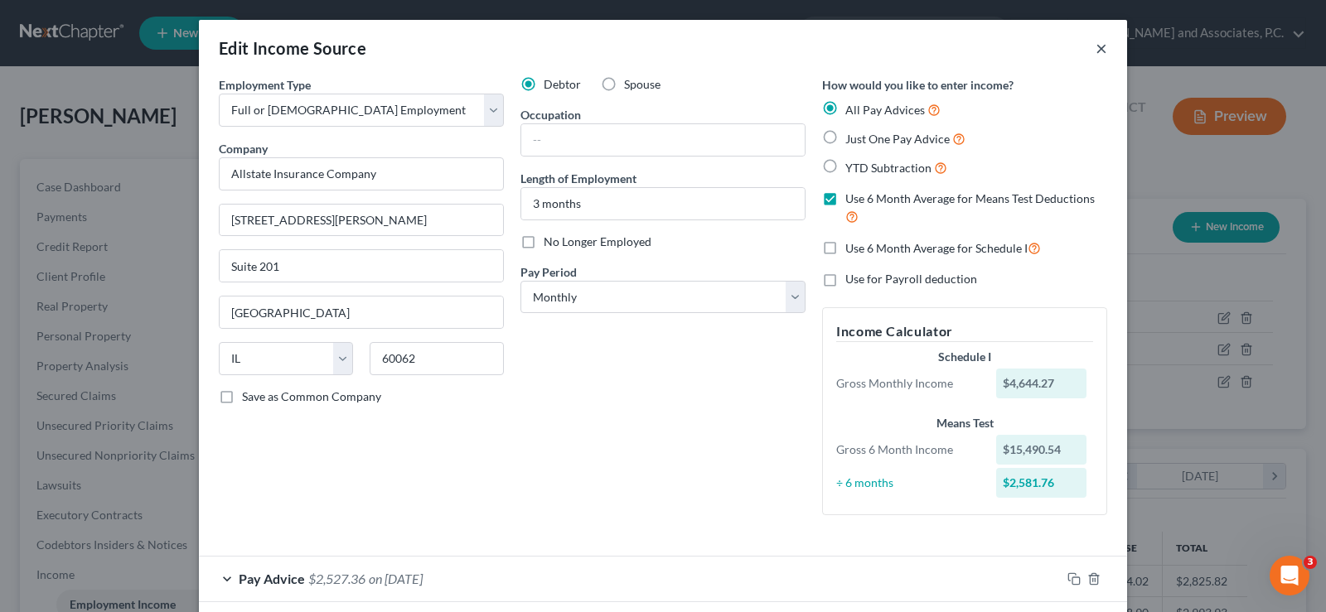
click at [1097, 47] on button "×" at bounding box center [1102, 48] width 12 height 20
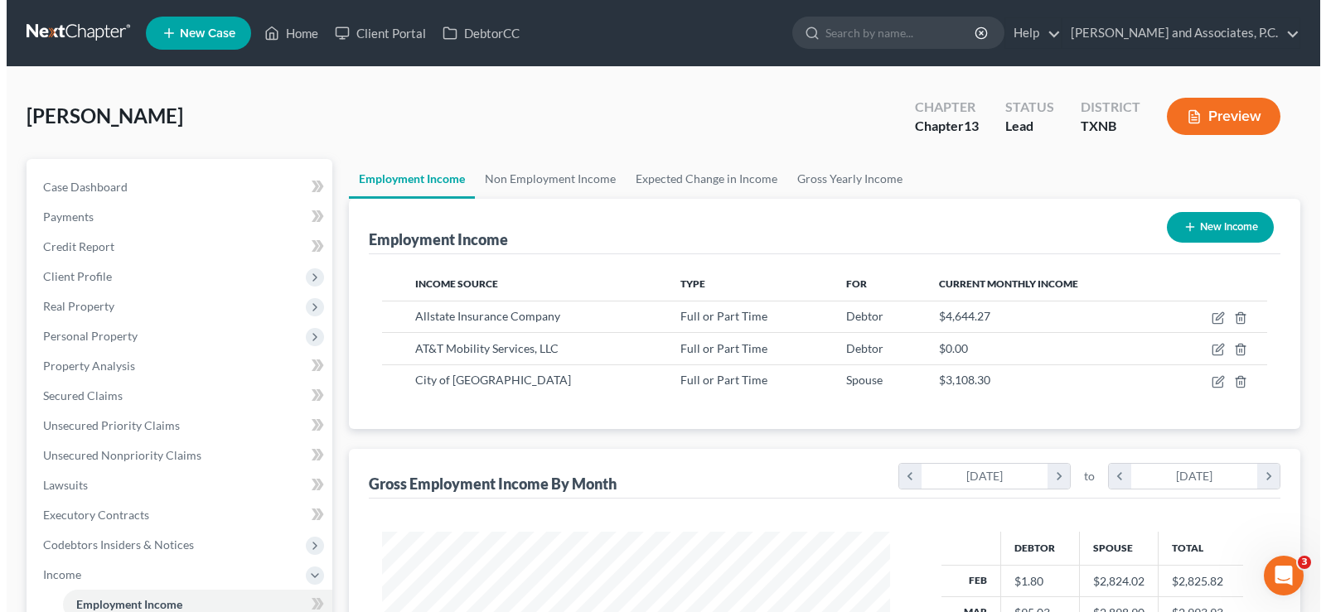
scroll to position [828427, 828188]
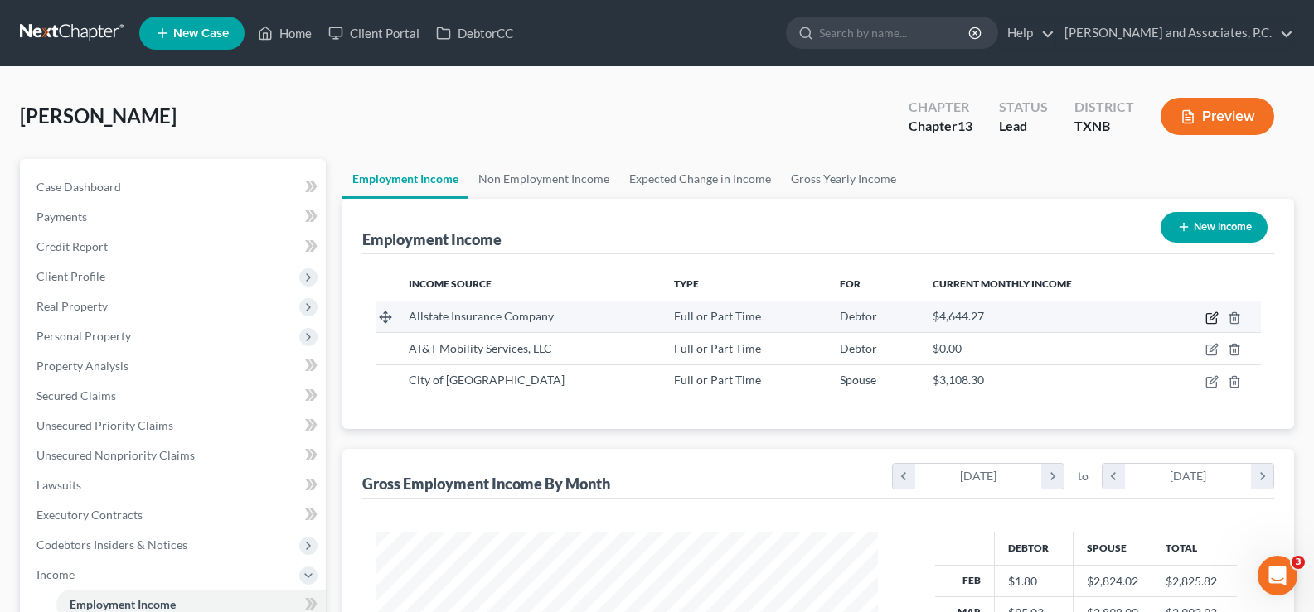
click at [1210, 319] on icon "button" at bounding box center [1212, 315] width 7 height 7
select select "0"
select select "14"
select select "0"
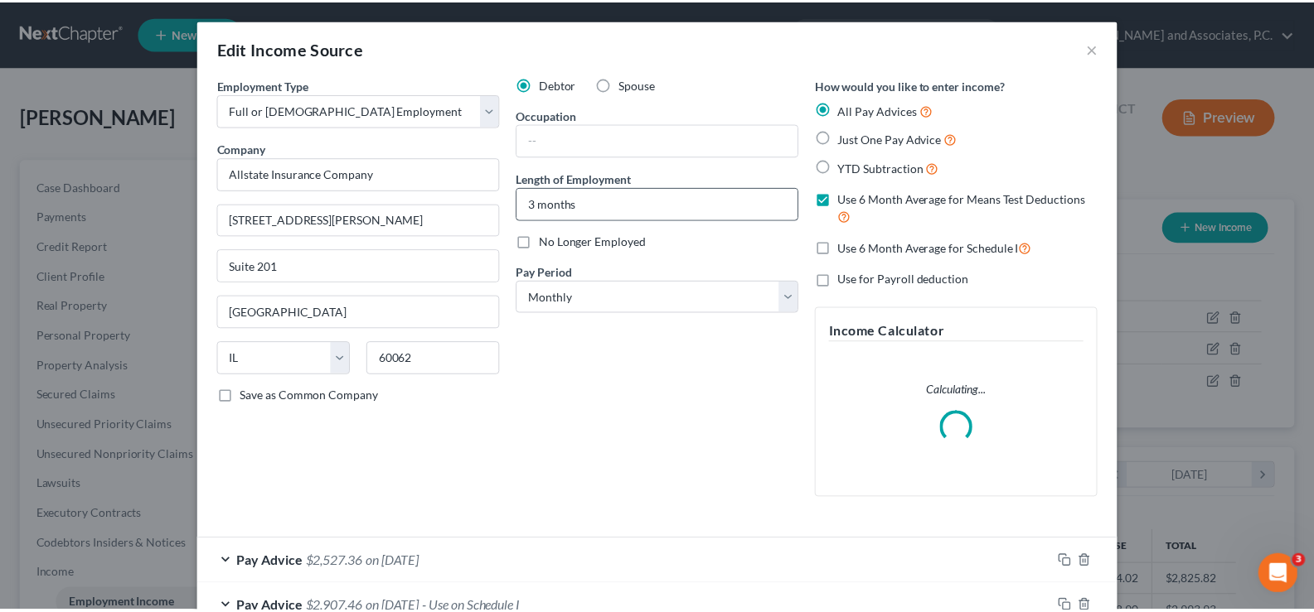
scroll to position [298, 541]
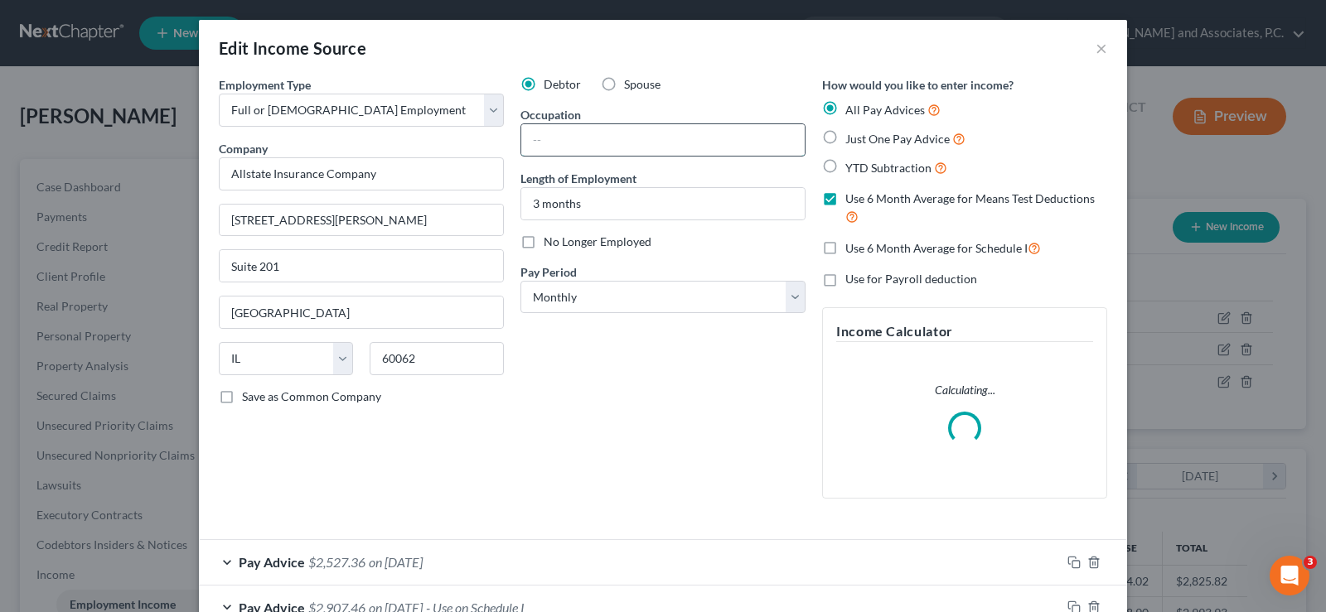
click at [599, 138] on input "text" at bounding box center [662, 139] width 283 height 31
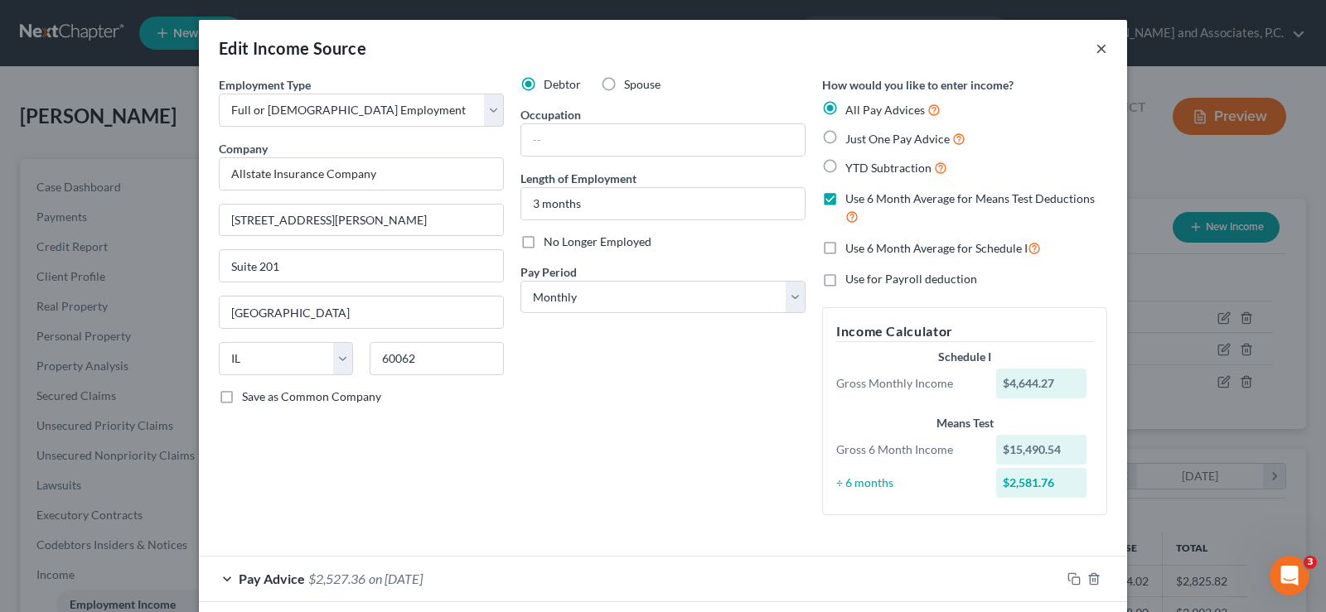
click at [1096, 51] on button "×" at bounding box center [1102, 48] width 12 height 20
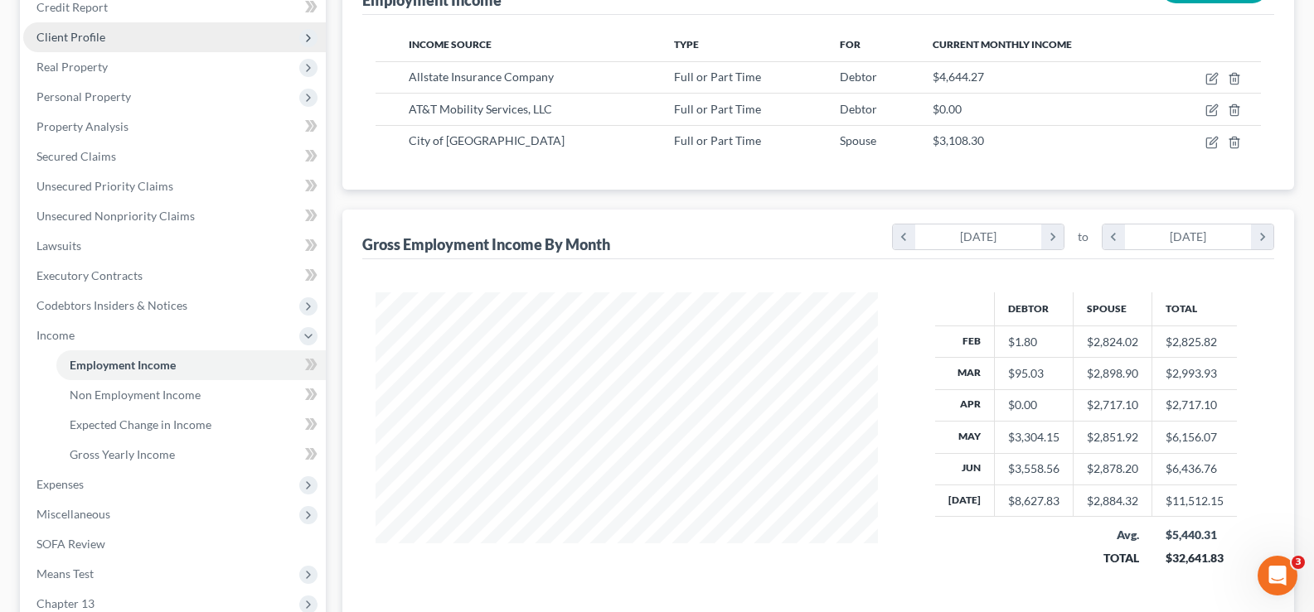
scroll to position [0, 0]
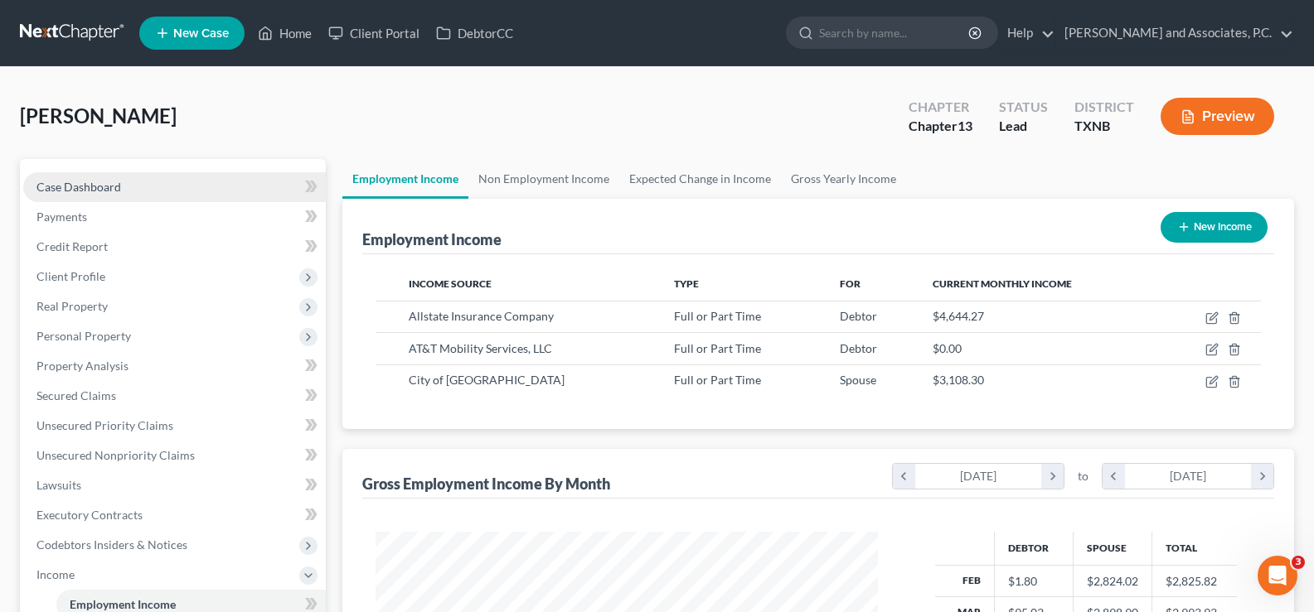
click at [97, 188] on span "Case Dashboard" at bounding box center [78, 187] width 85 height 14
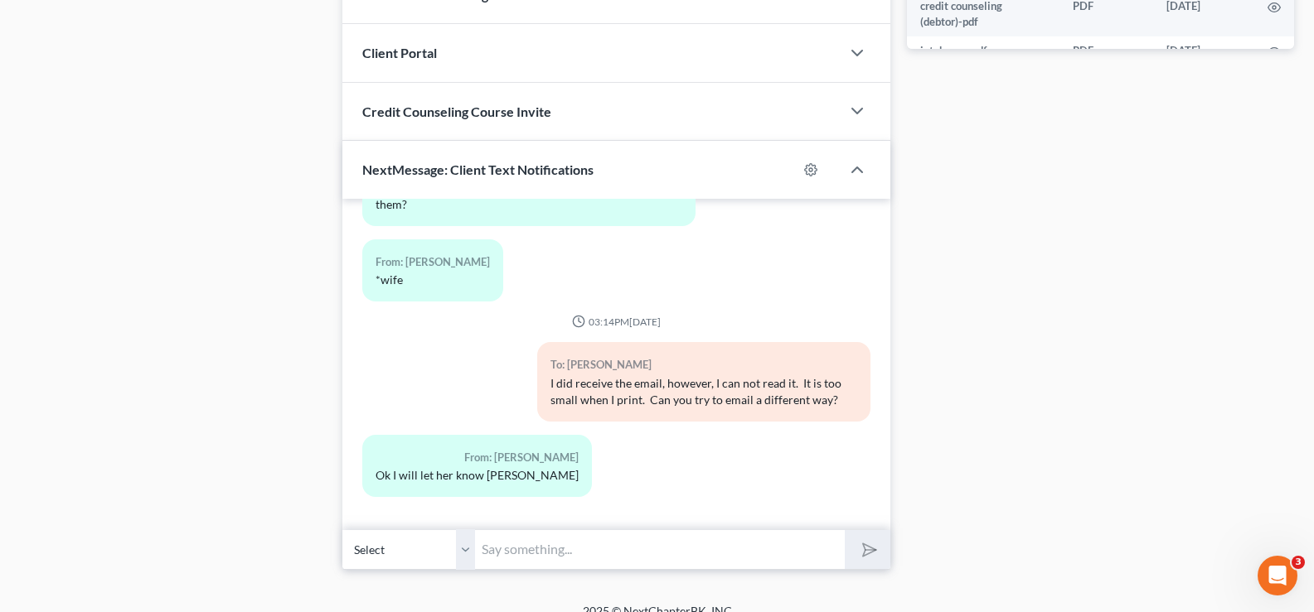
scroll to position [950, 0]
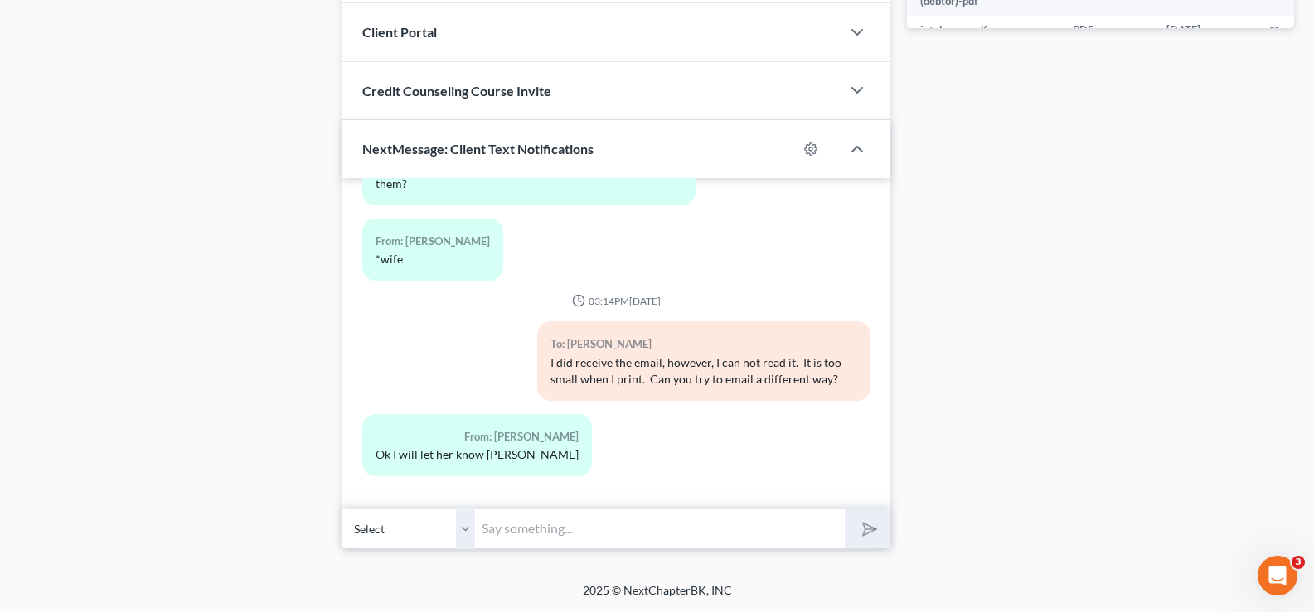
click at [528, 535] on input "text" at bounding box center [660, 529] width 370 height 41
drag, startPoint x: 457, startPoint y: 532, endPoint x: 471, endPoint y: 510, distance: 25.3
click at [457, 532] on select "Select [PHONE_NUMBER] - [PERSON_NAME] [PHONE_NUMBER] - [PERSON_NAME]" at bounding box center [408, 529] width 133 height 41
click at [342, 509] on select "Select [PHONE_NUMBER] - [PERSON_NAME] [PHONE_NUMBER] - [PERSON_NAME]" at bounding box center [408, 529] width 133 height 41
click at [522, 530] on input "text" at bounding box center [660, 529] width 370 height 41
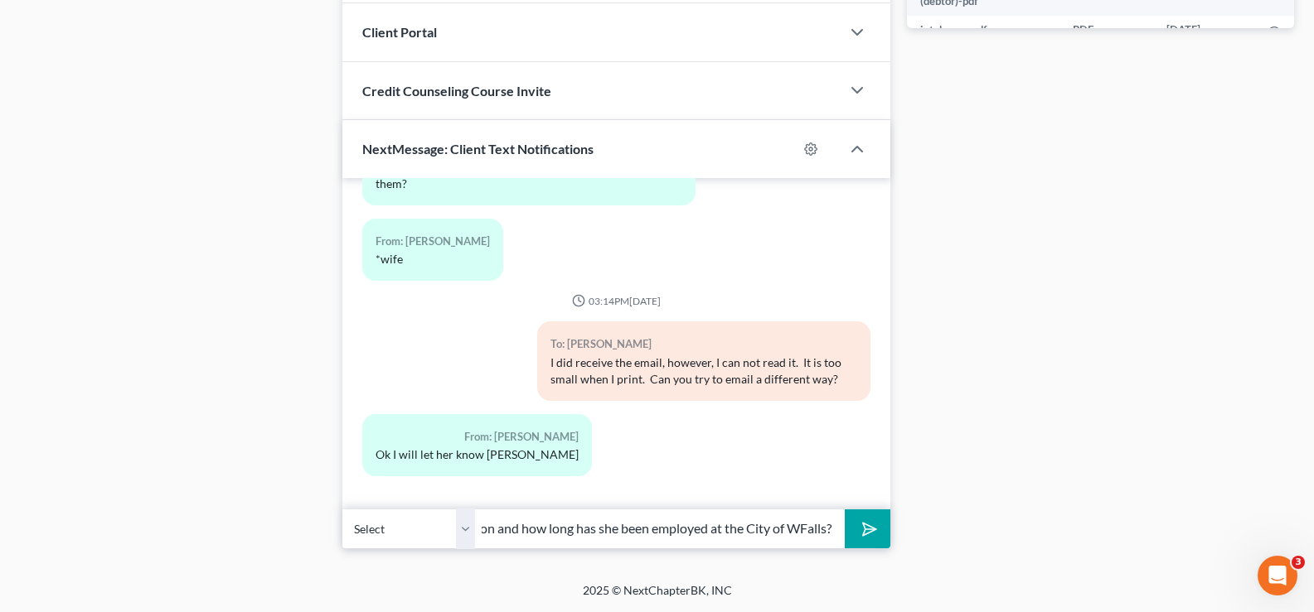
scroll to position [0, 406]
type input "What is your occupation at Allstate? Also, what is your wife's occupation and h…"
click at [876, 535] on button "submit" at bounding box center [867, 529] width 46 height 39
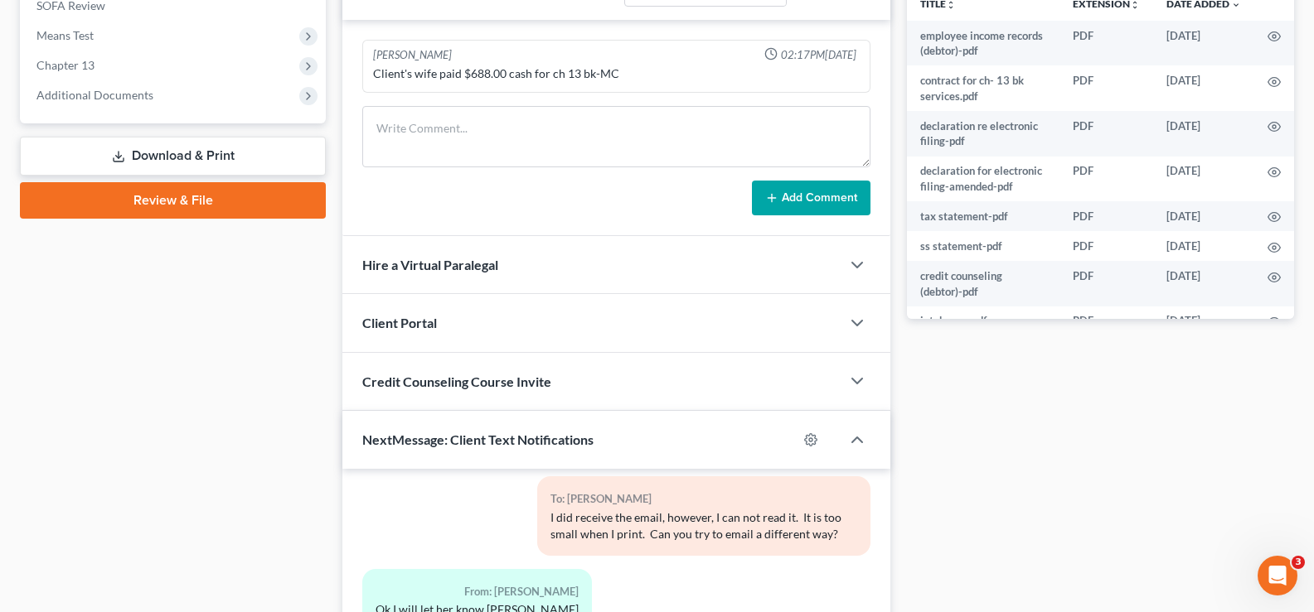
scroll to position [497, 0]
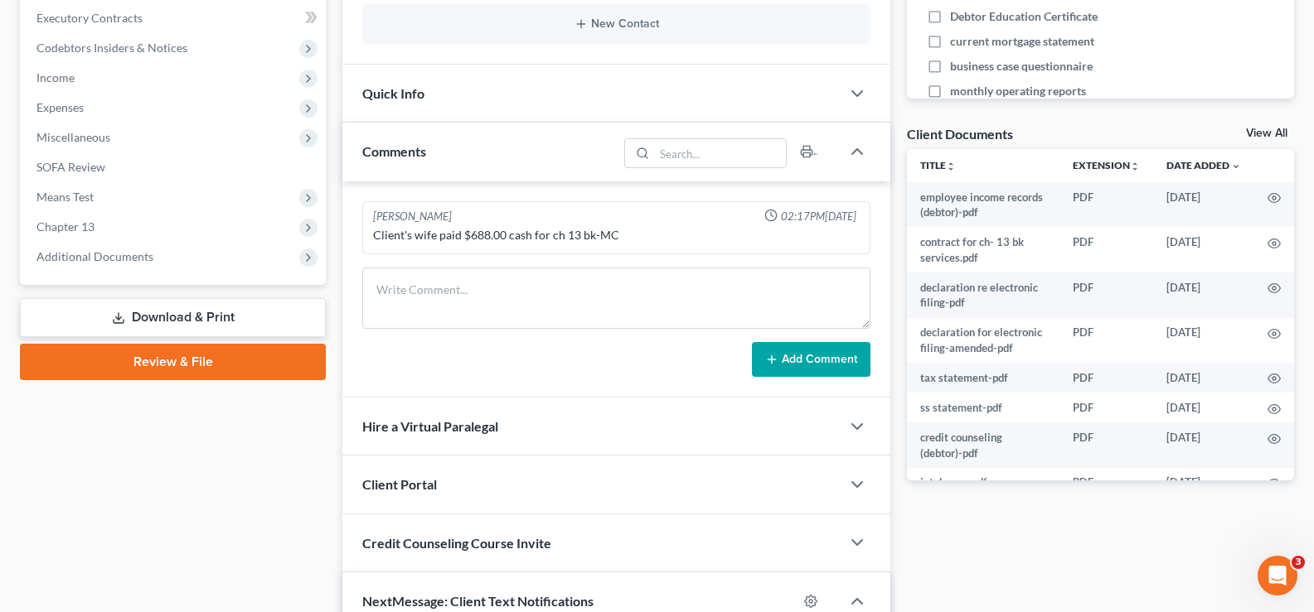
click at [1275, 128] on link "View All" at bounding box center [1266, 134] width 41 height 12
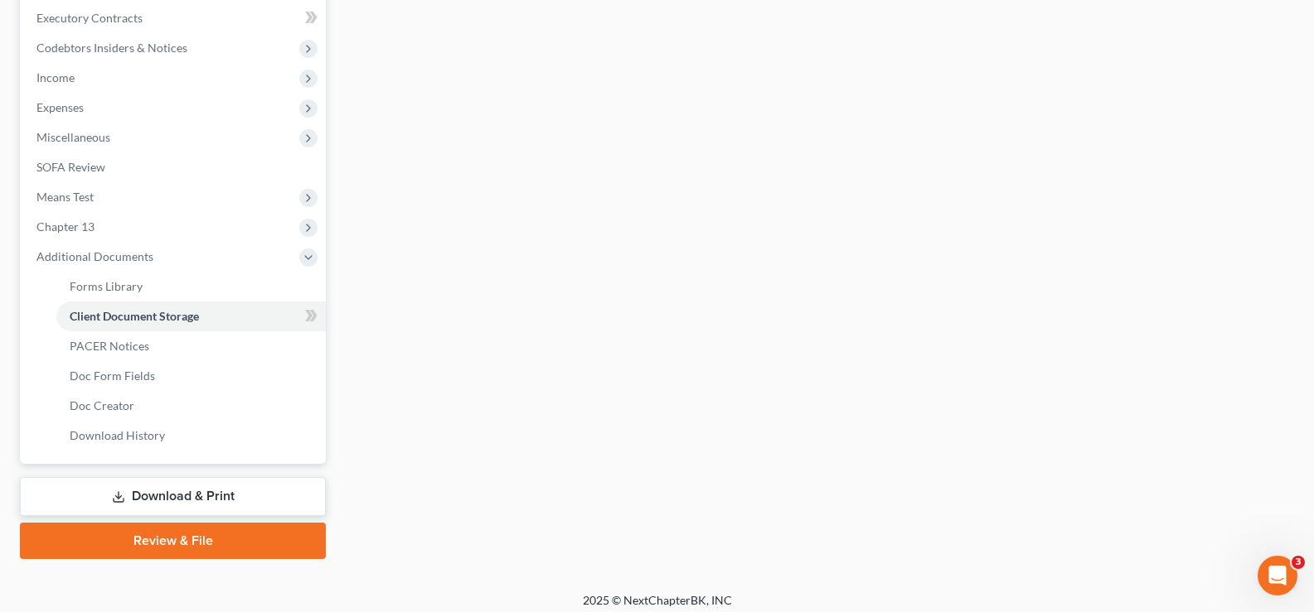
scroll to position [327, 0]
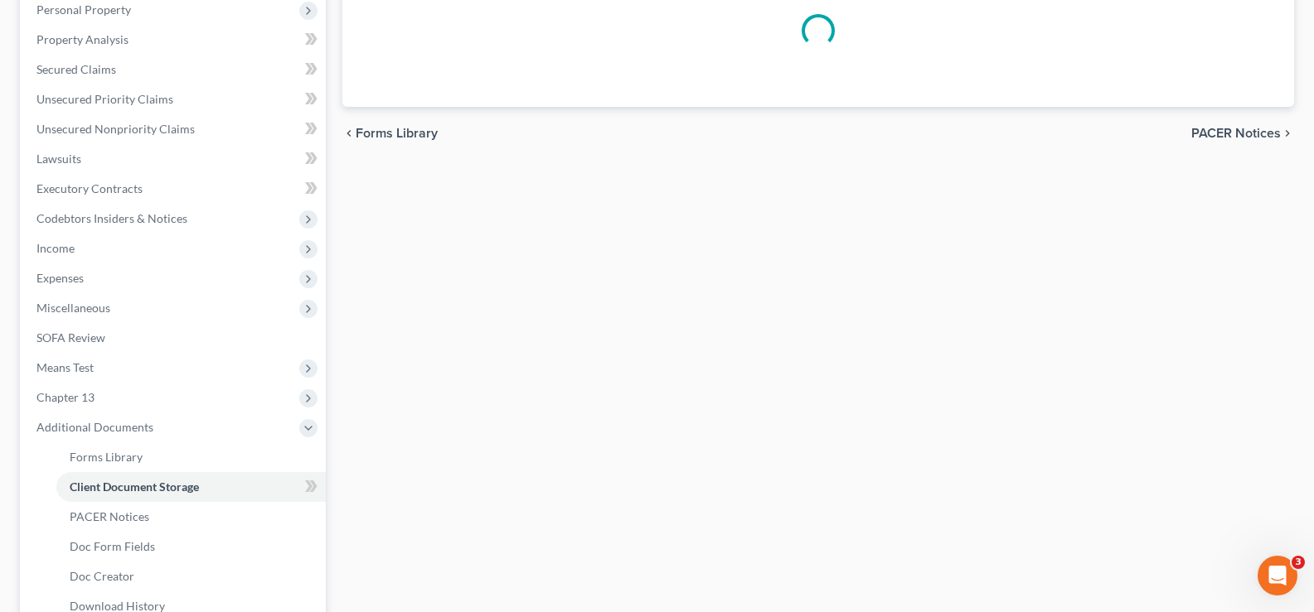
select select "6"
select select "19"
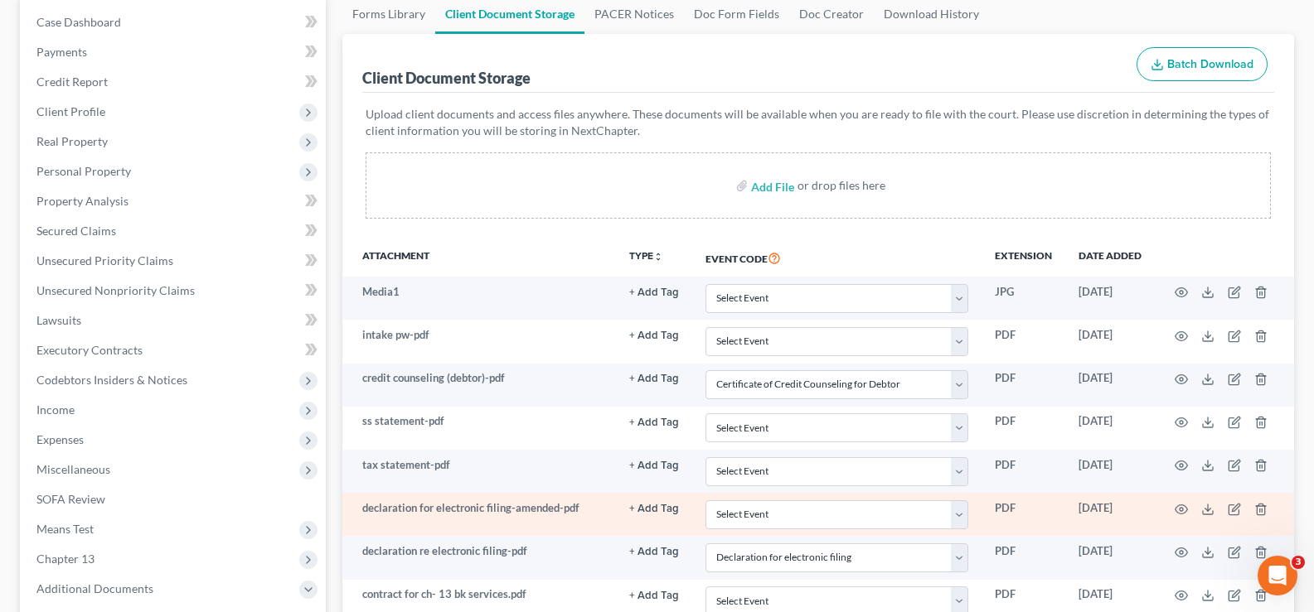
scroll to position [331, 0]
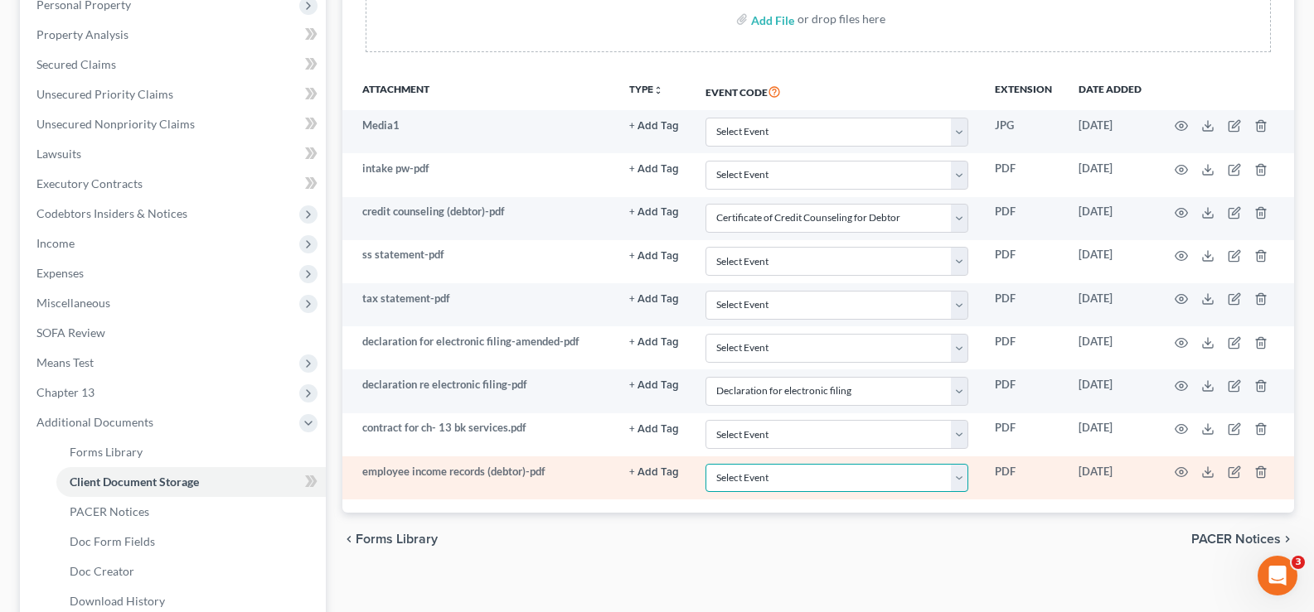
click at [965, 481] on select "Select Event 20 Largest unsecured creditors Amended petition Attachment to Volu…" at bounding box center [836, 478] width 263 height 29
select select "22"
click at [705, 464] on select "Select Event 20 Largest unsecured creditors Amended petition Attachment to Volu…" at bounding box center [836, 478] width 263 height 29
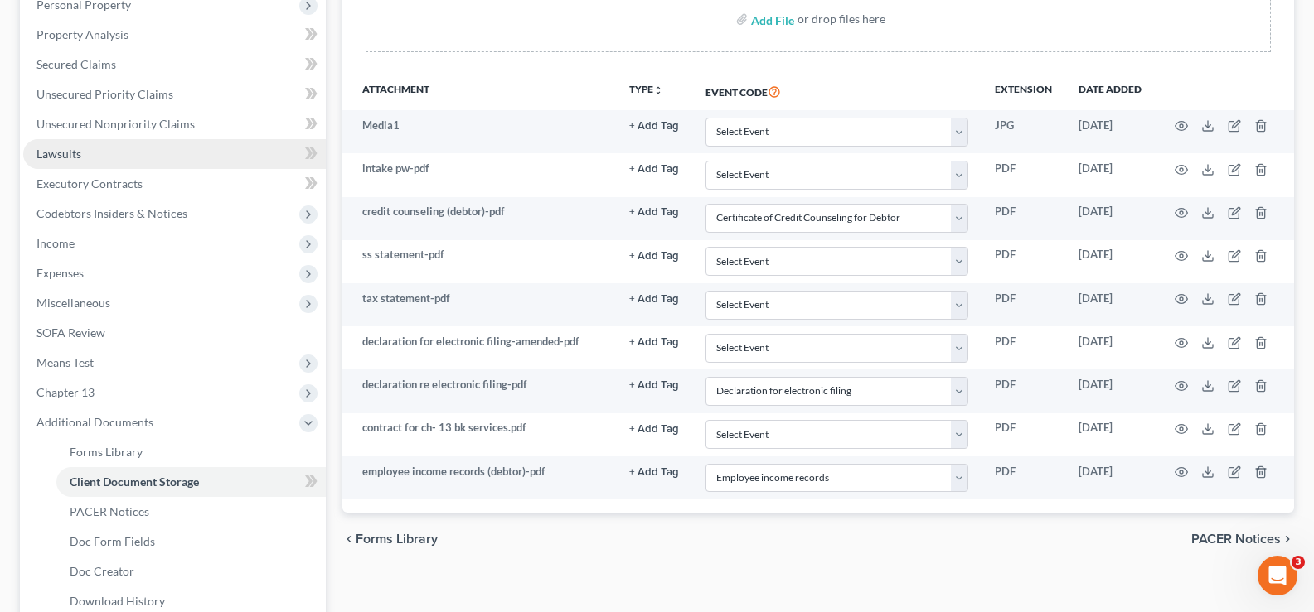
click at [61, 151] on span "Lawsuits" at bounding box center [58, 154] width 45 height 14
